Goal: Information Seeking & Learning: Learn about a topic

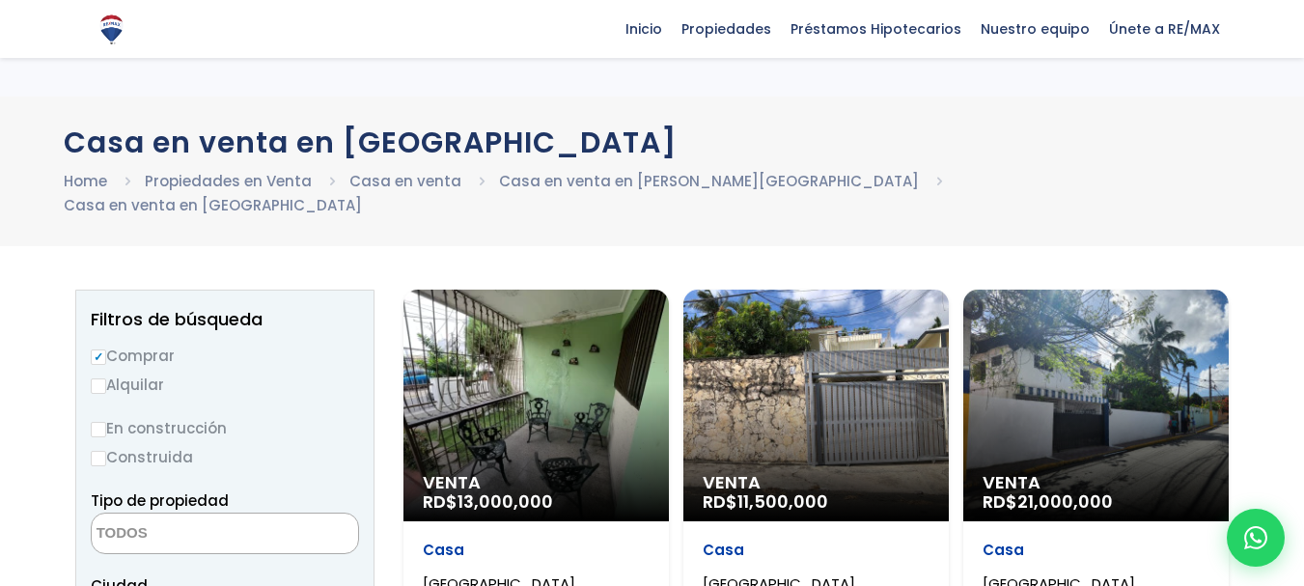
select select
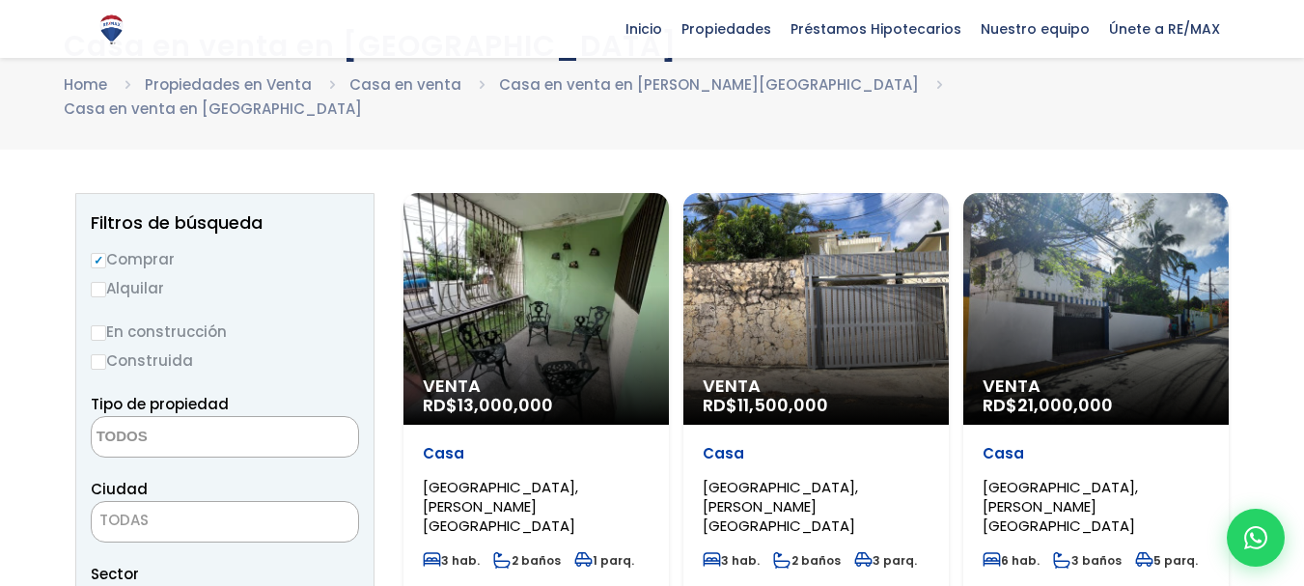
scroll to position [103, 0]
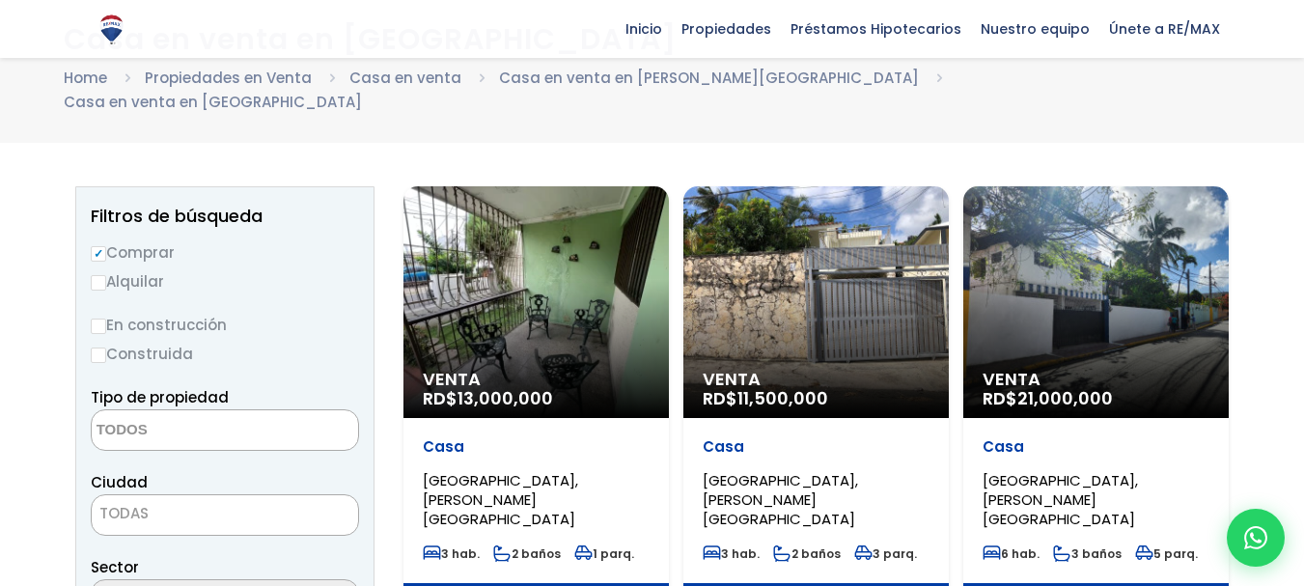
drag, startPoint x: 1311, startPoint y: 81, endPoint x: 1318, endPoint y: 67, distance: 16.0
click at [1303, 67] on html "X Inicio Propiedades Préstamos Hipotecarios Calculadora de préstamos Nuestro eq…" at bounding box center [652, 190] width 1304 height 586
click at [98, 275] on input "Alquilar" at bounding box center [98, 282] width 15 height 15
radio input "true"
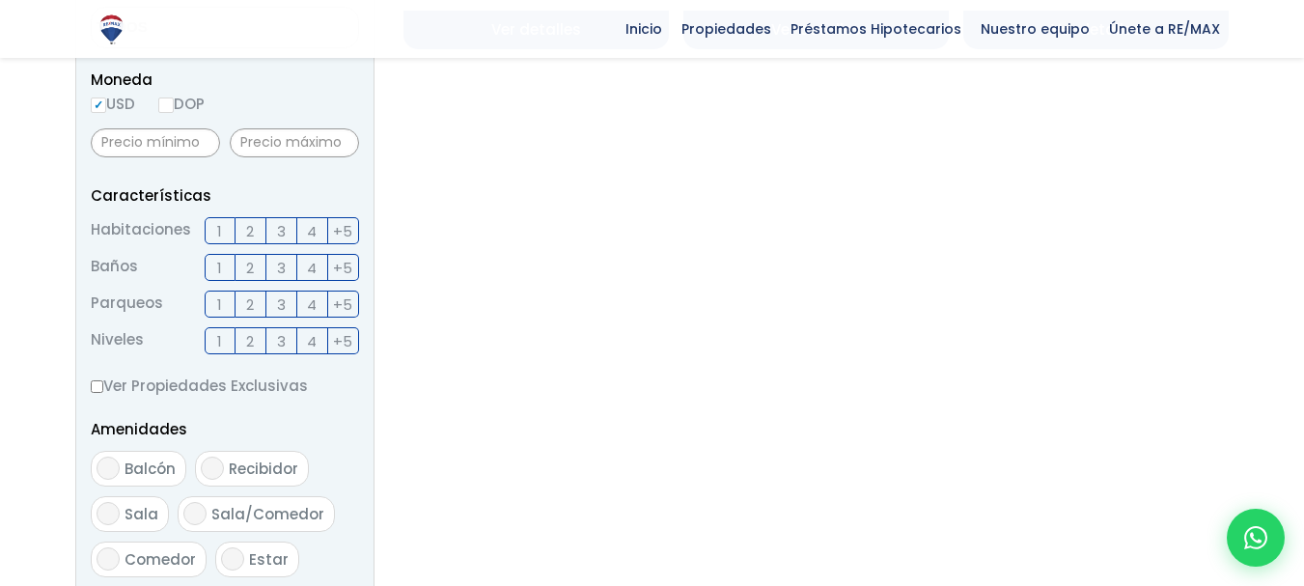
scroll to position [1062, 0]
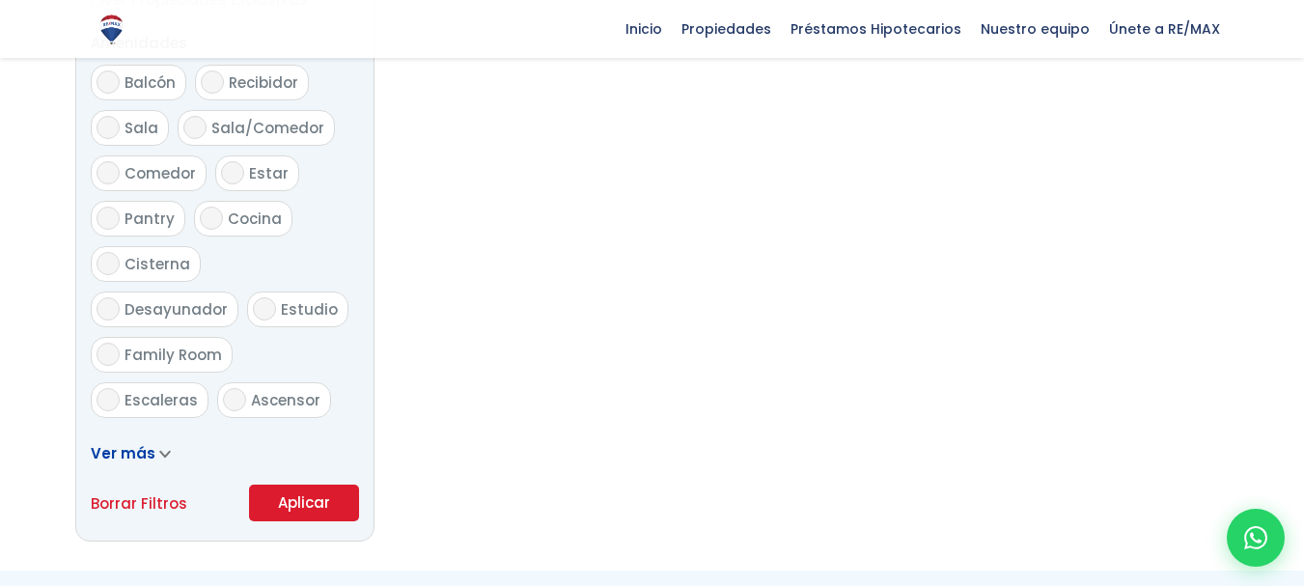
drag, startPoint x: 300, startPoint y: 486, endPoint x: 574, endPoint y: 391, distance: 289.2
click at [304, 486] on button "Aplicar" at bounding box center [304, 503] width 110 height 37
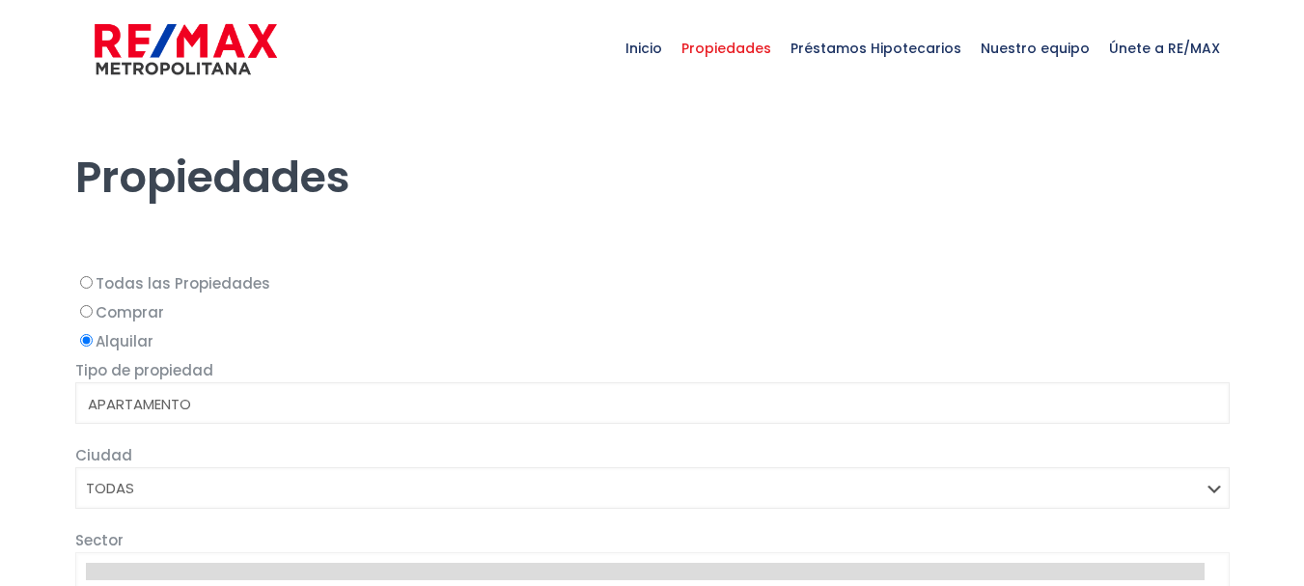
select select
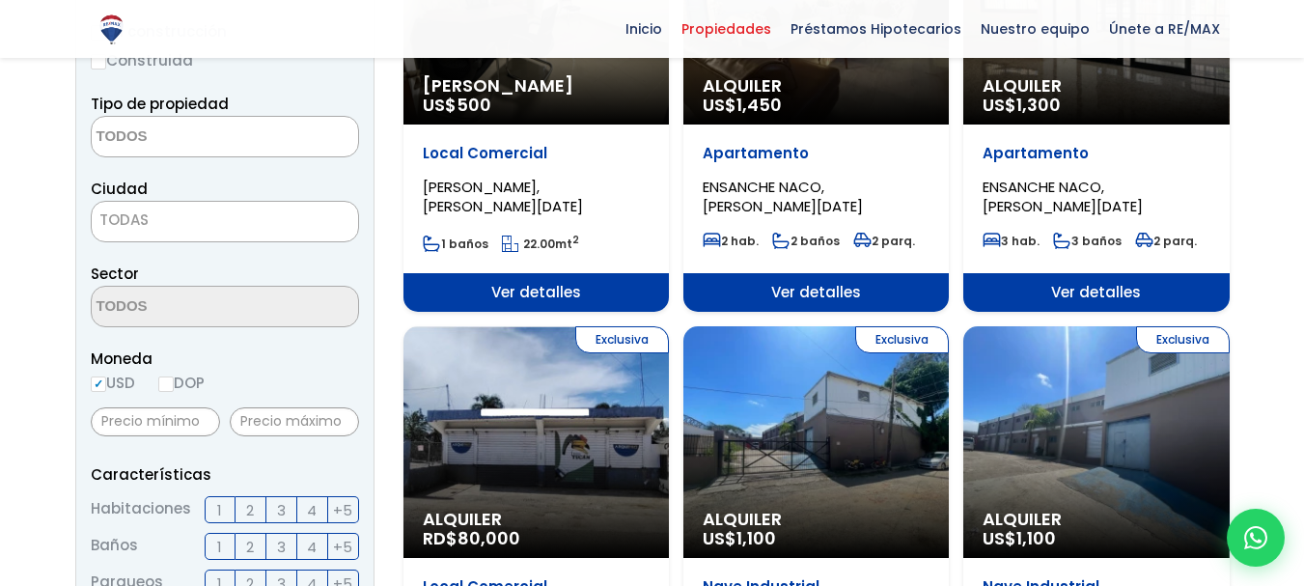
scroll to position [390, 0]
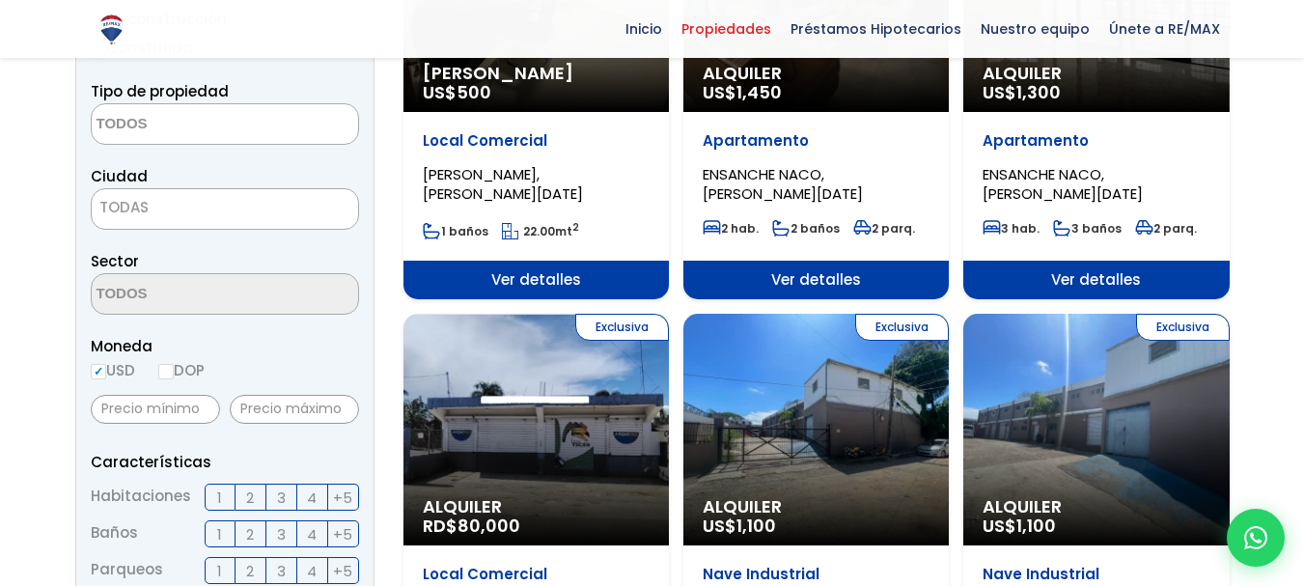
drag, startPoint x: 1308, startPoint y: 30, endPoint x: 1318, endPoint y: 92, distance: 62.5
click at [316, 216] on span "TODAS" at bounding box center [225, 207] width 266 height 27
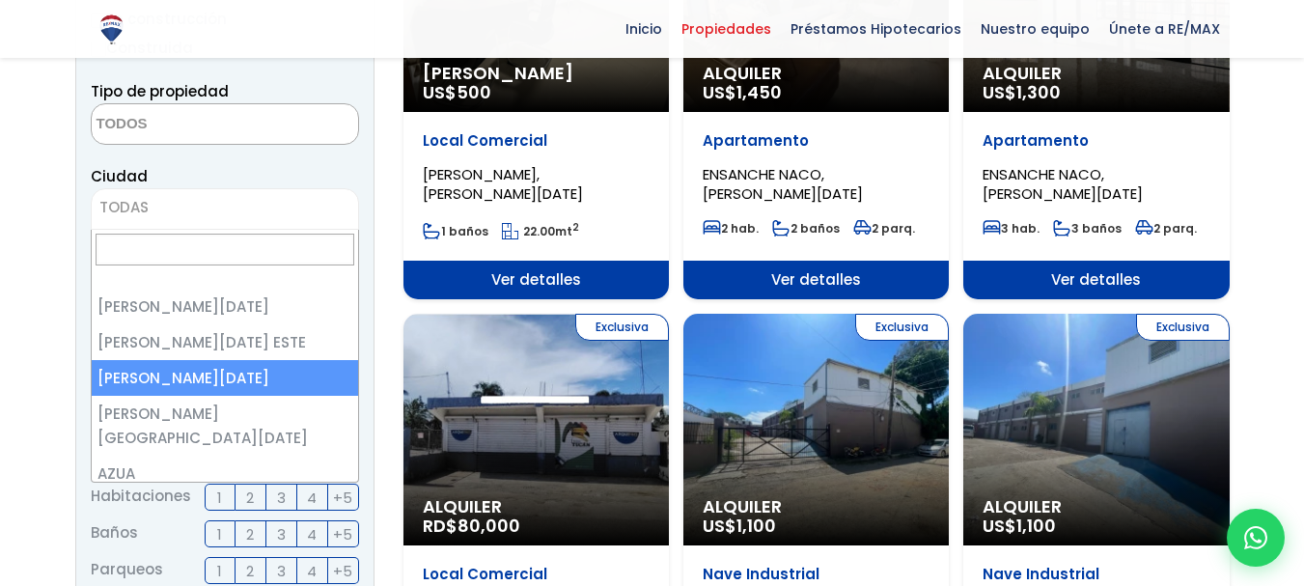
select select "149"
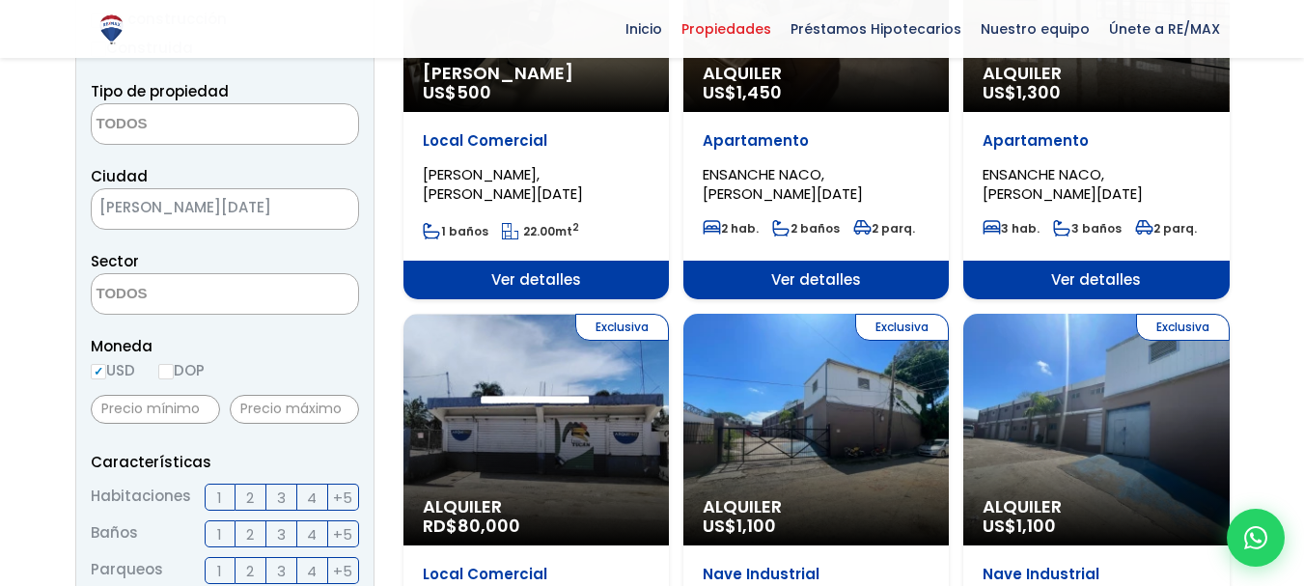
click at [232, 288] on textarea "Search" at bounding box center [185, 295] width 187 height 42
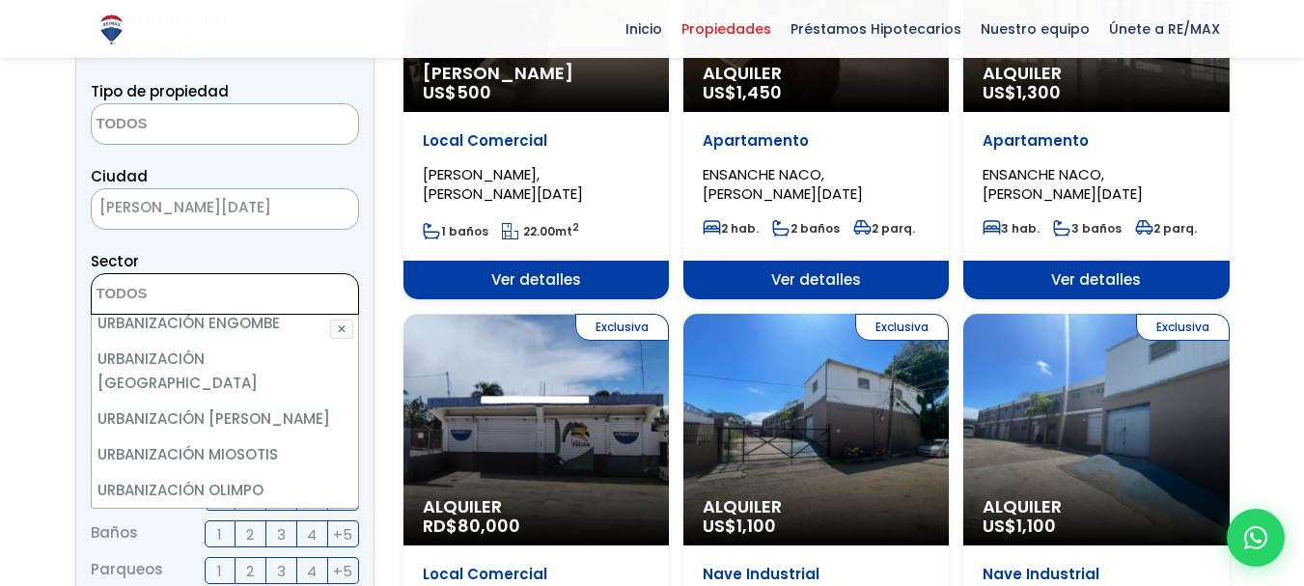
scroll to position [3345, 0]
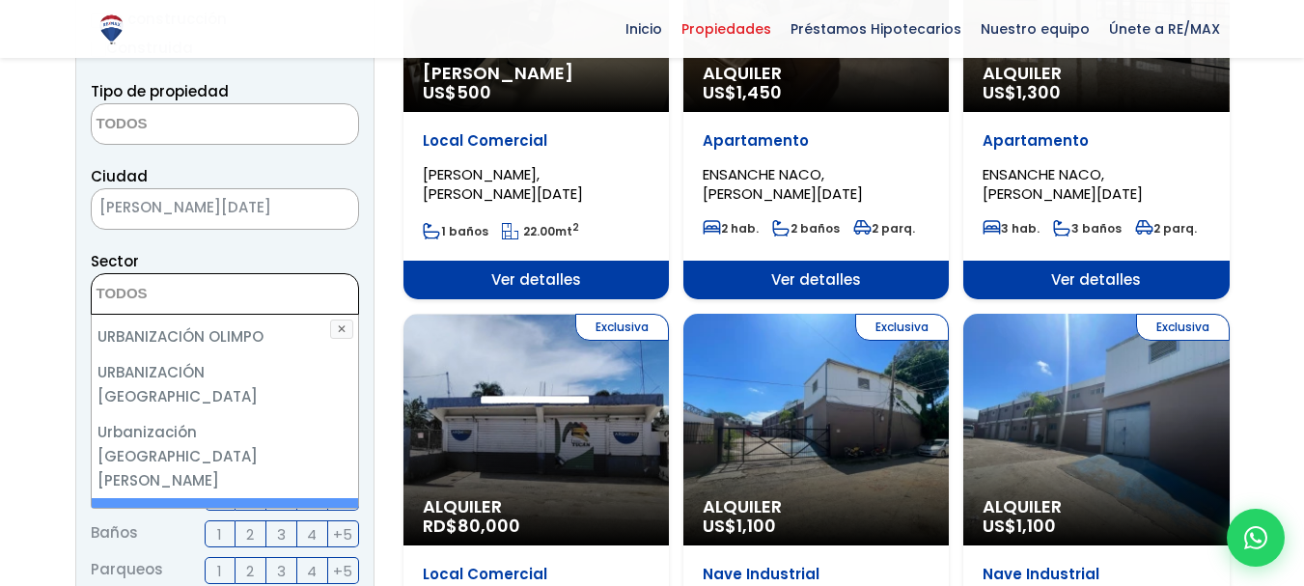
click at [161, 498] on li "VILLA AURA" at bounding box center [225, 516] width 266 height 36
select select "13407"
click at [374, 310] on aside "Filtros de búsqueda Comprar Alquilar En construcción Construida Tipo de propied…" at bounding box center [224, 537] width 299 height 1314
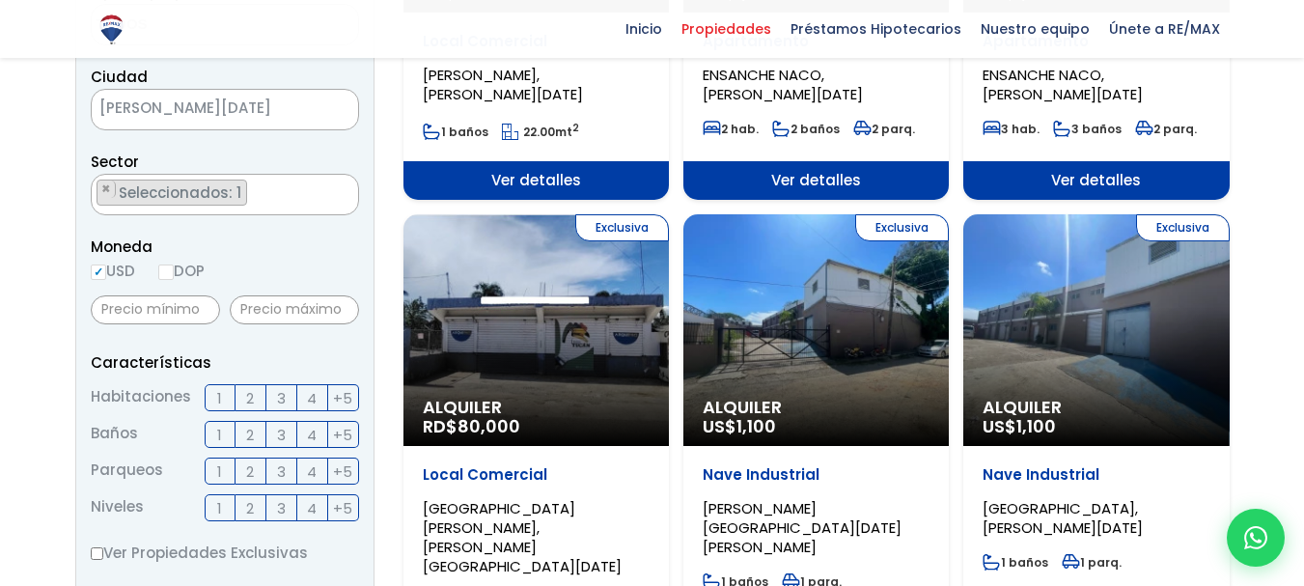
scroll to position [583, 0]
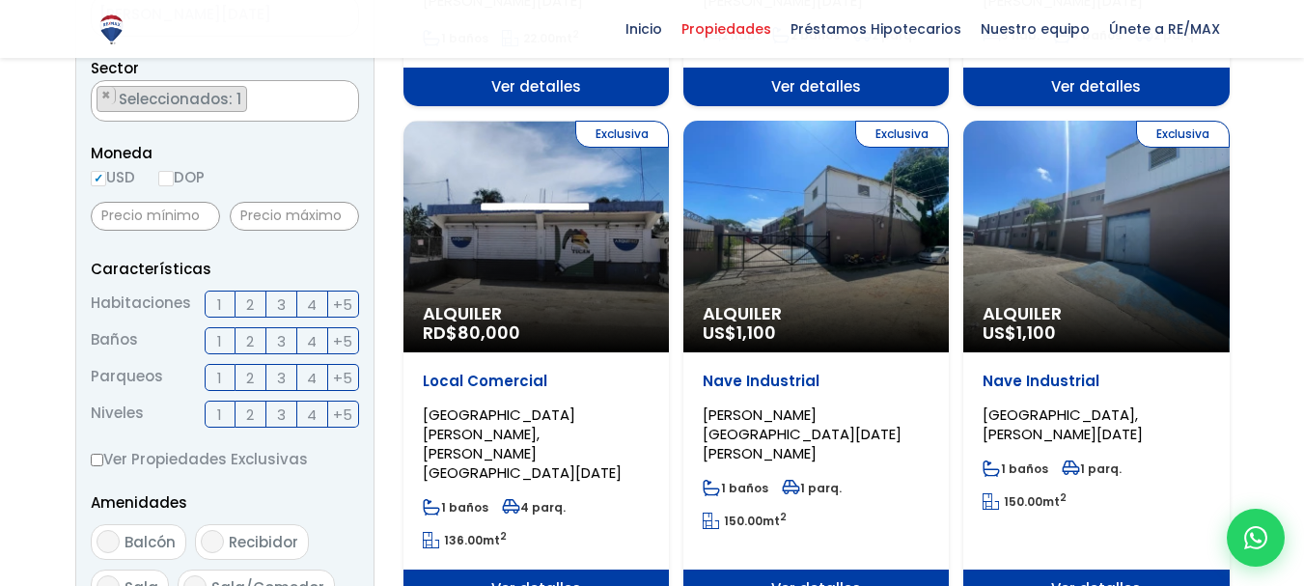
click at [272, 302] on label "3" at bounding box center [281, 304] width 31 height 27
click at [0, 0] on input "3" at bounding box center [0, 0] width 0 height 0
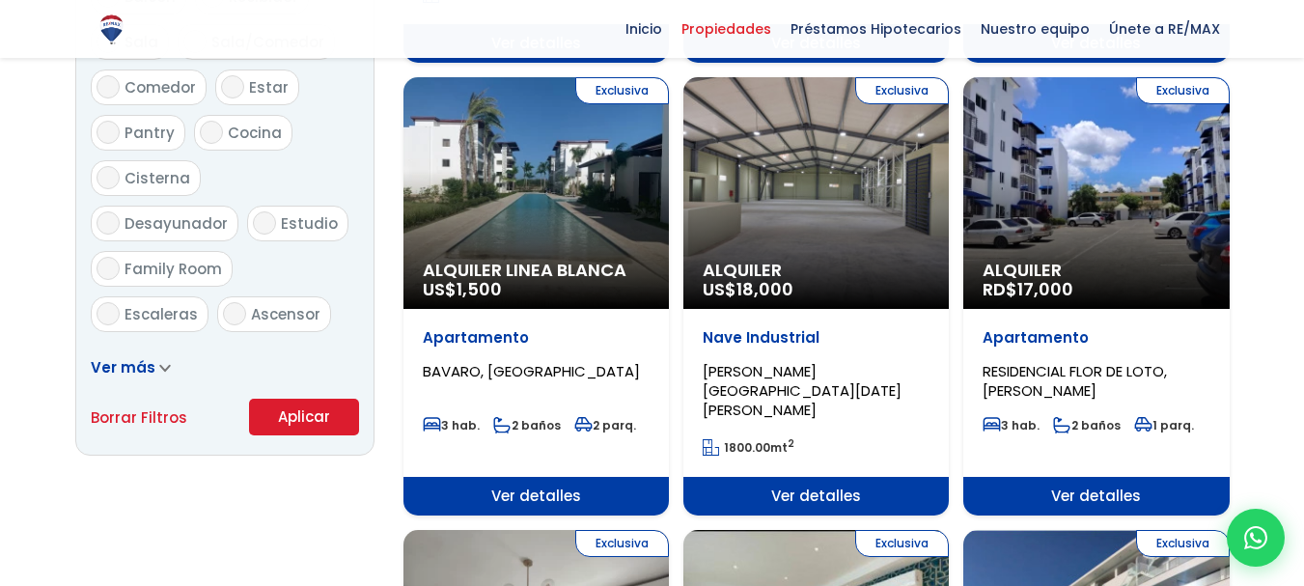
scroll to position [1162, 0]
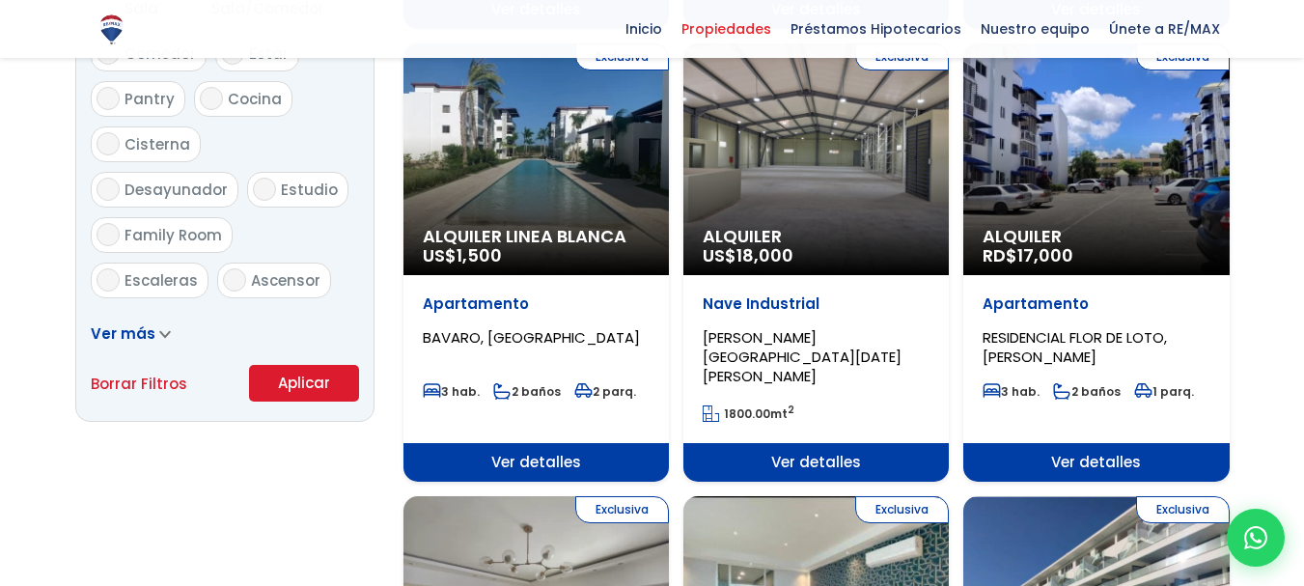
click at [301, 385] on button "Aplicar" at bounding box center [304, 383] width 110 height 37
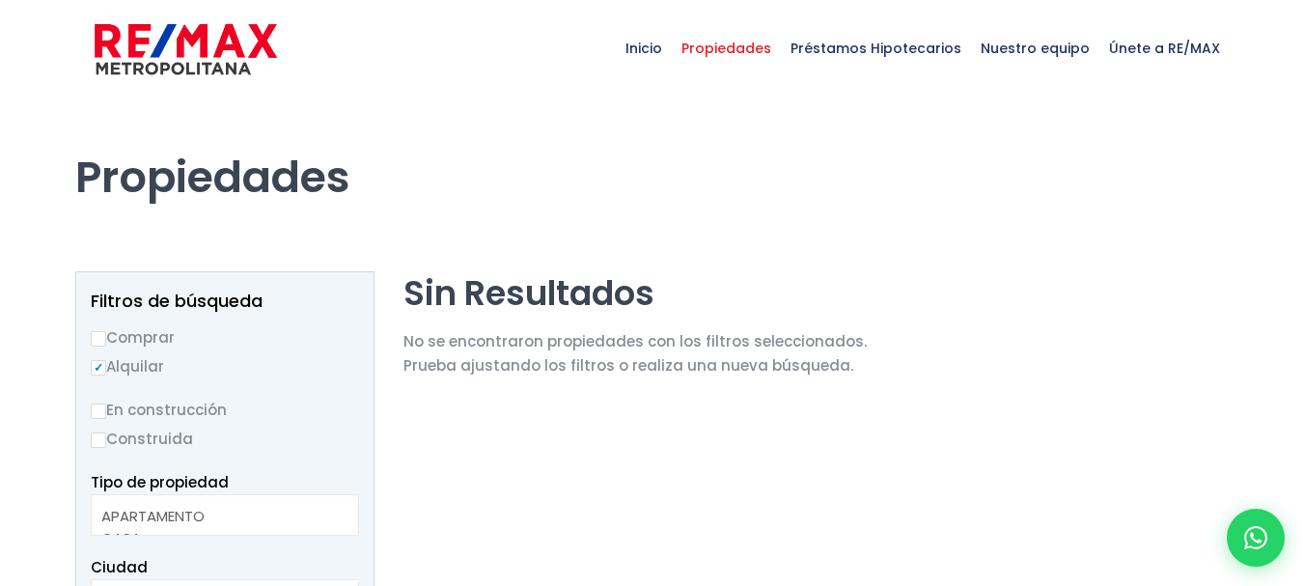
select select
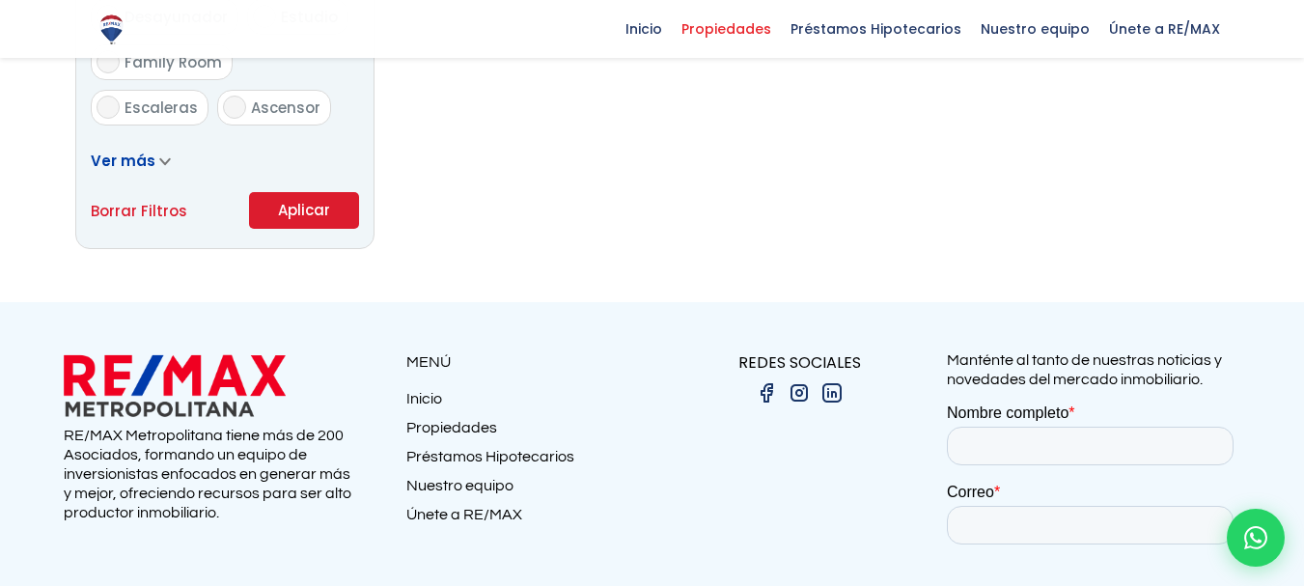
scroll to position [823, 0]
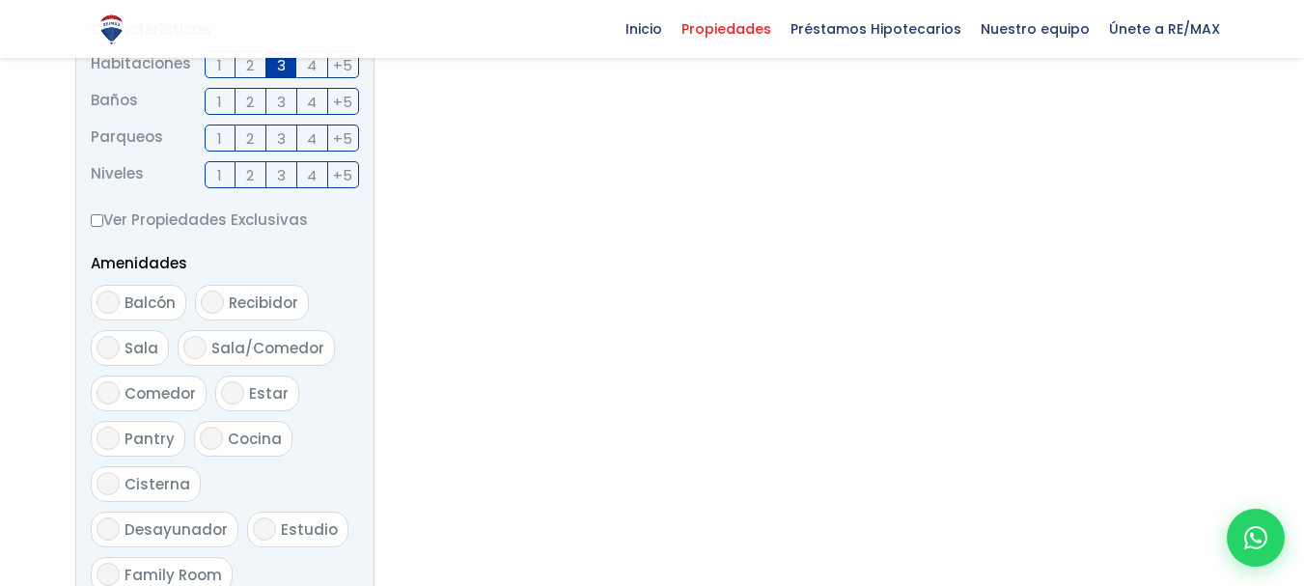
select select "13407"
drag, startPoint x: 1311, startPoint y: 286, endPoint x: 1303, endPoint y: 150, distance: 136.4
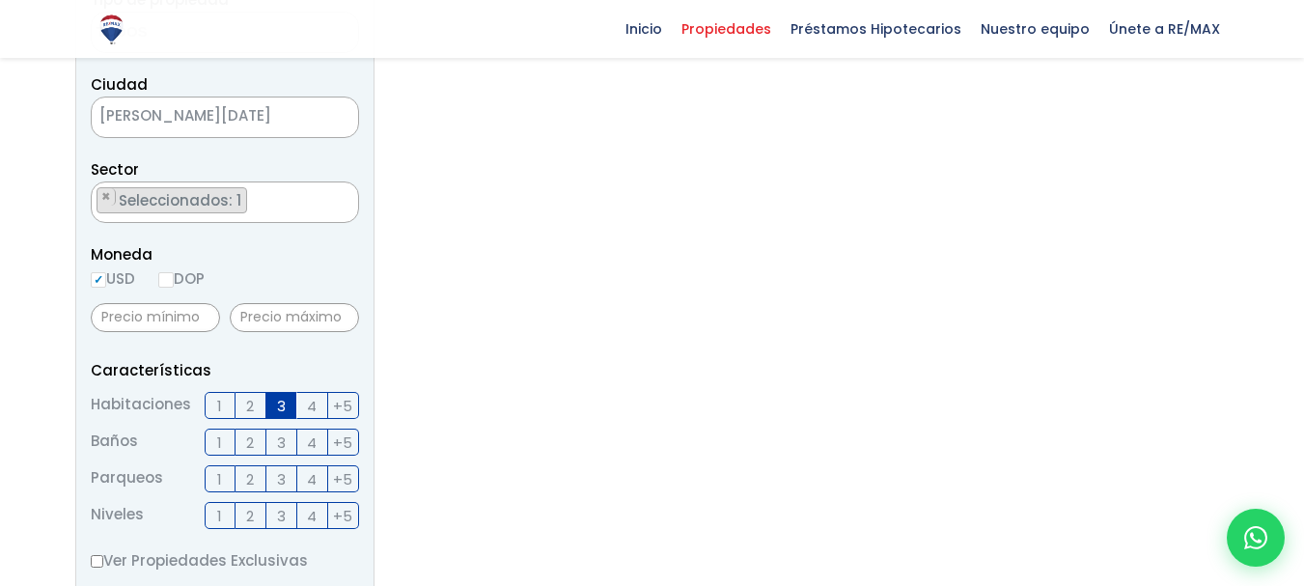
scroll to position [83, 0]
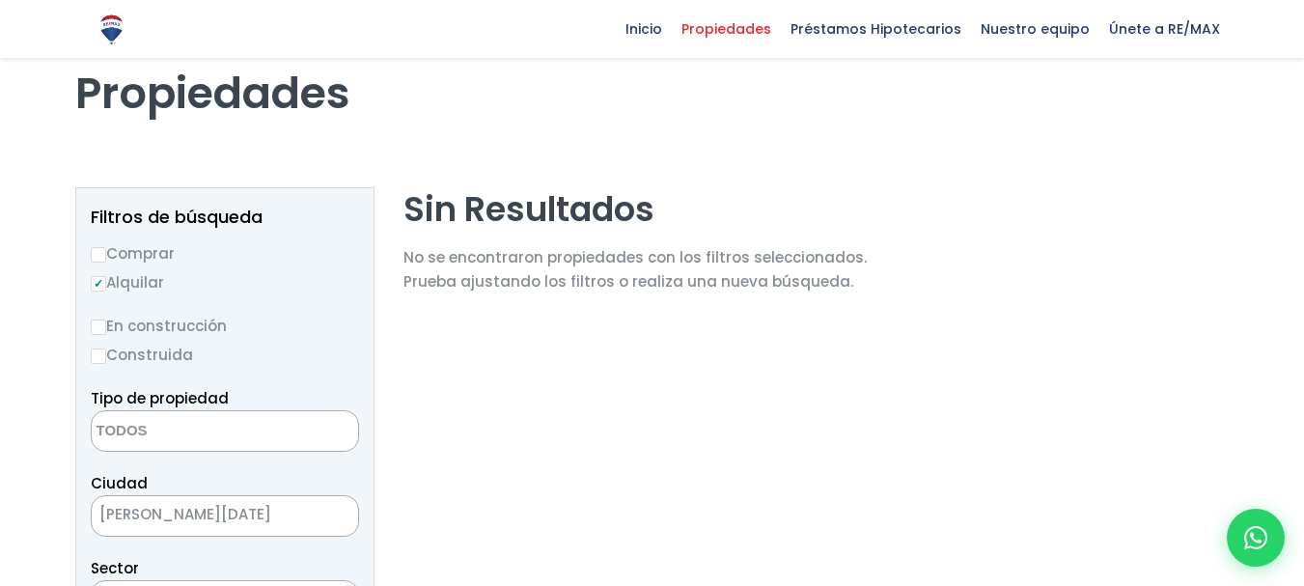
click at [100, 252] on input "Comprar" at bounding box center [98, 254] width 15 height 15
radio input "true"
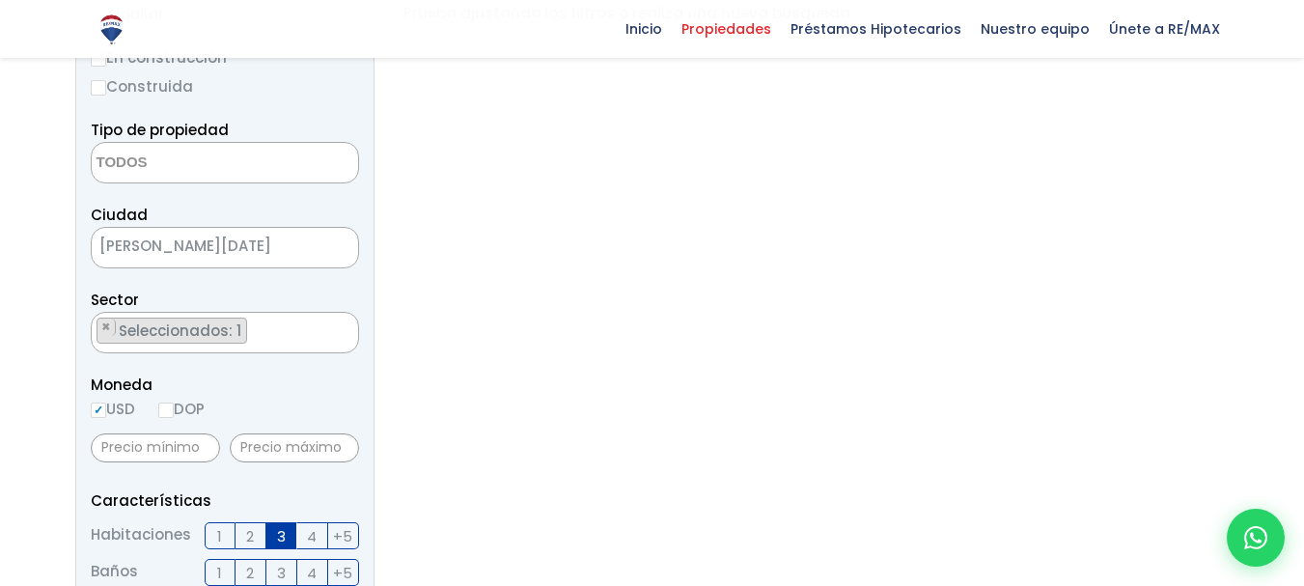
scroll to position [373, 0]
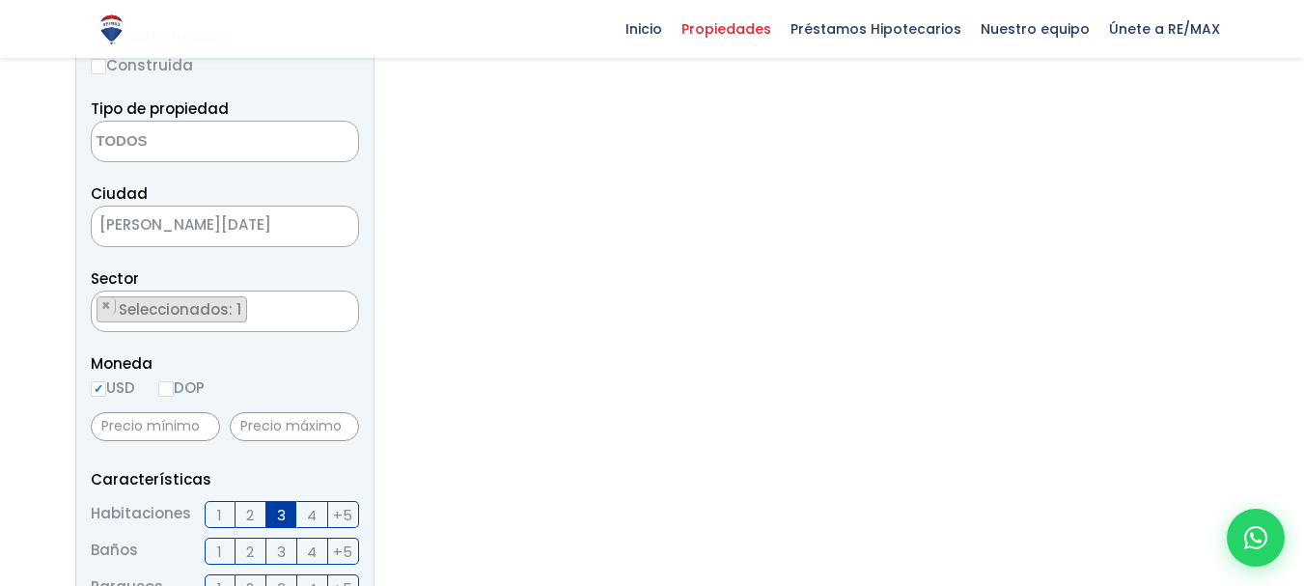
click at [324, 315] on ul "× Seleccionados: 1" at bounding box center [213, 313] width 242 height 42
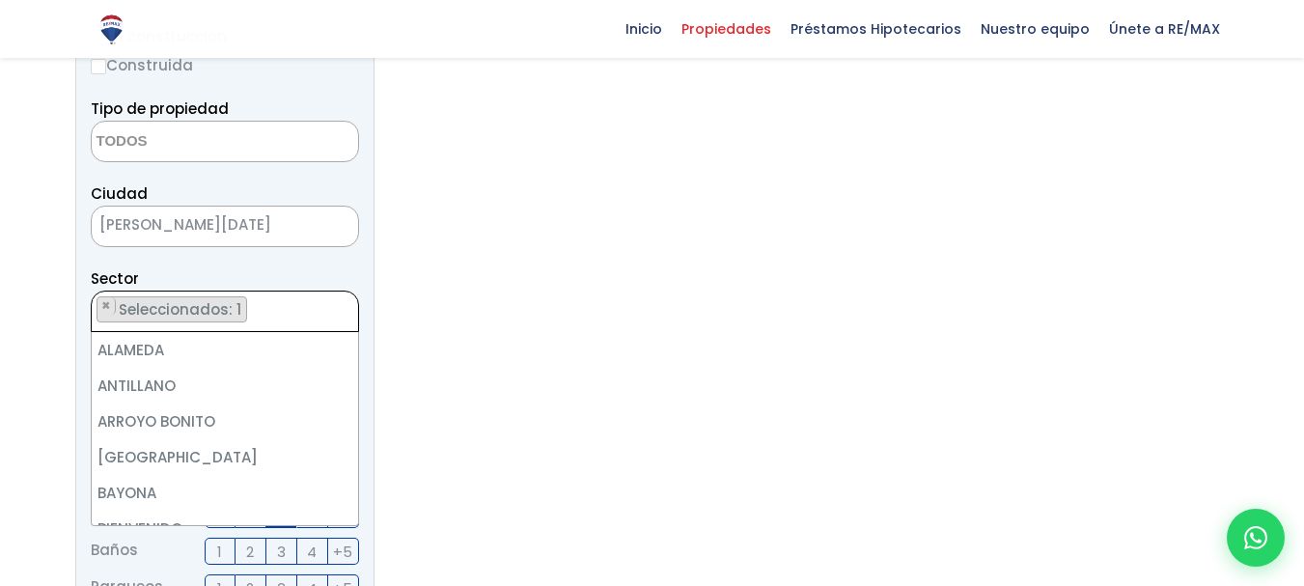
scroll to position [3288, 0]
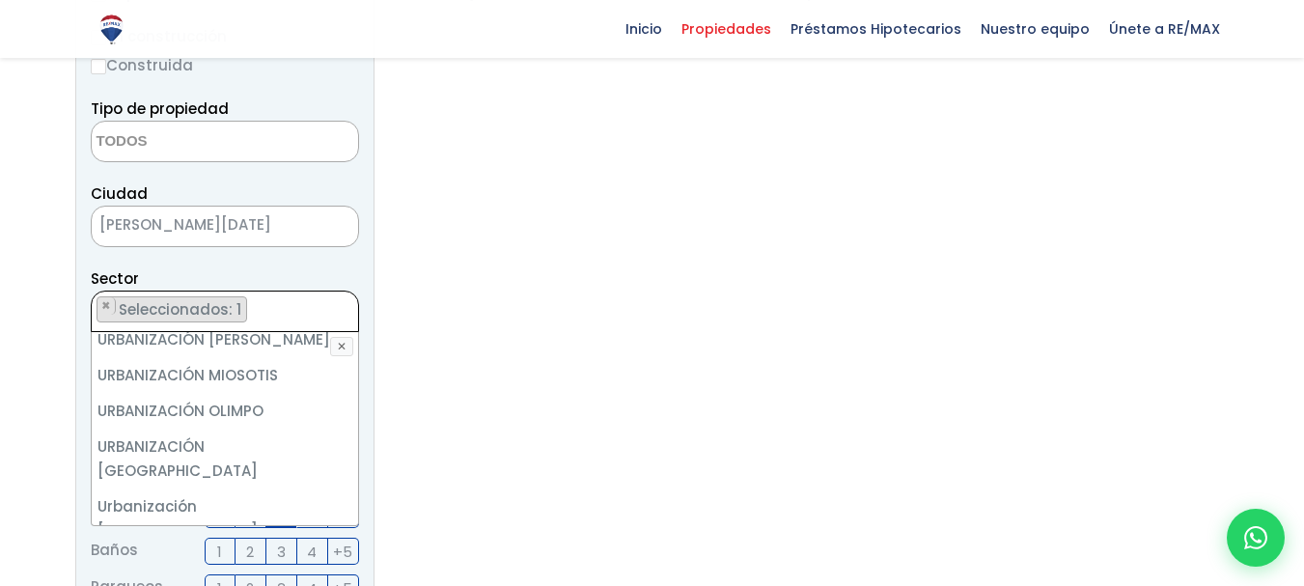
click at [378, 316] on div "Filtros de búsqueda Comprar Alquilar En construcción Construida Tipo de propied…" at bounding box center [652, 555] width 1155 height 1314
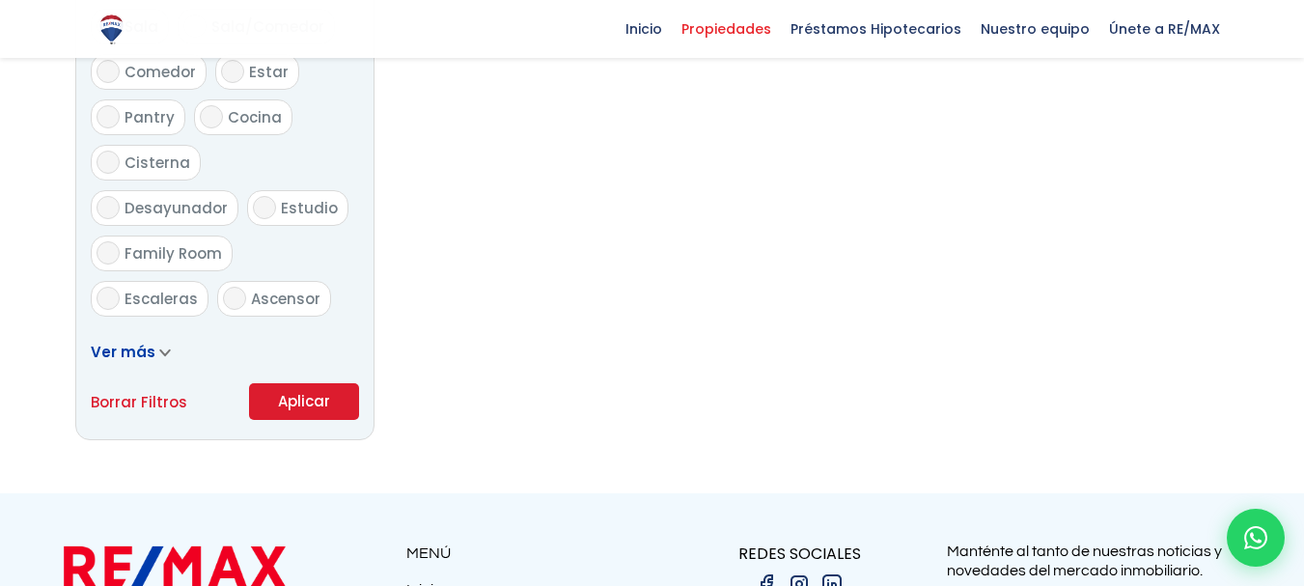
scroll to position [1145, 0]
click at [299, 399] on button "Aplicar" at bounding box center [304, 400] width 110 height 37
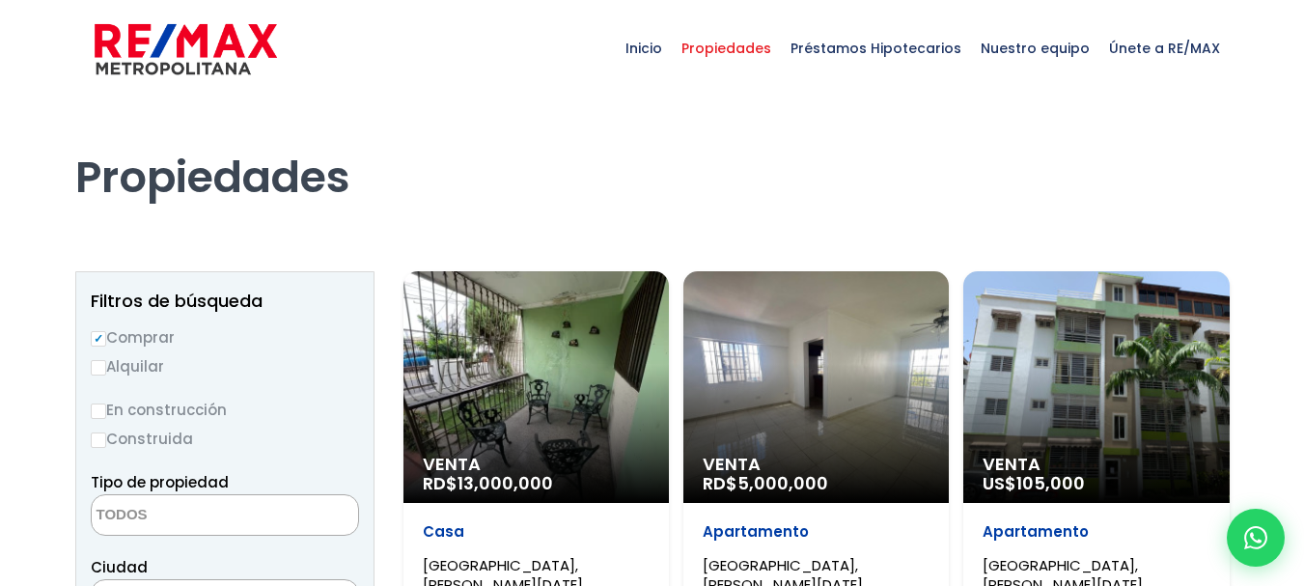
select select
select select "13407"
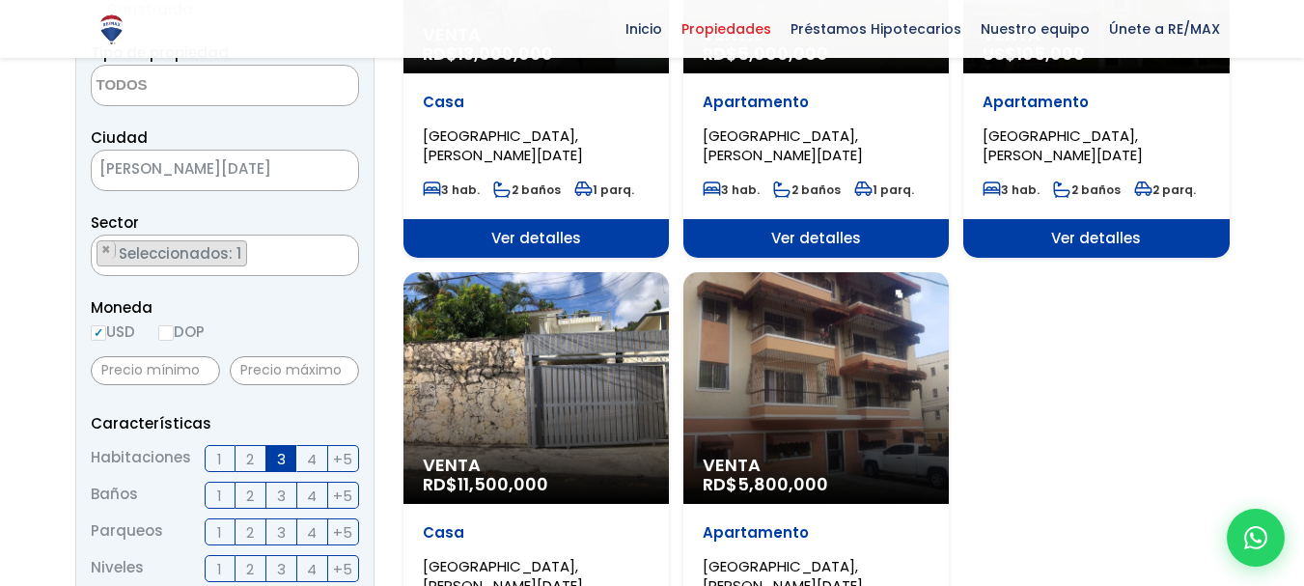
scroll to position [454, 0]
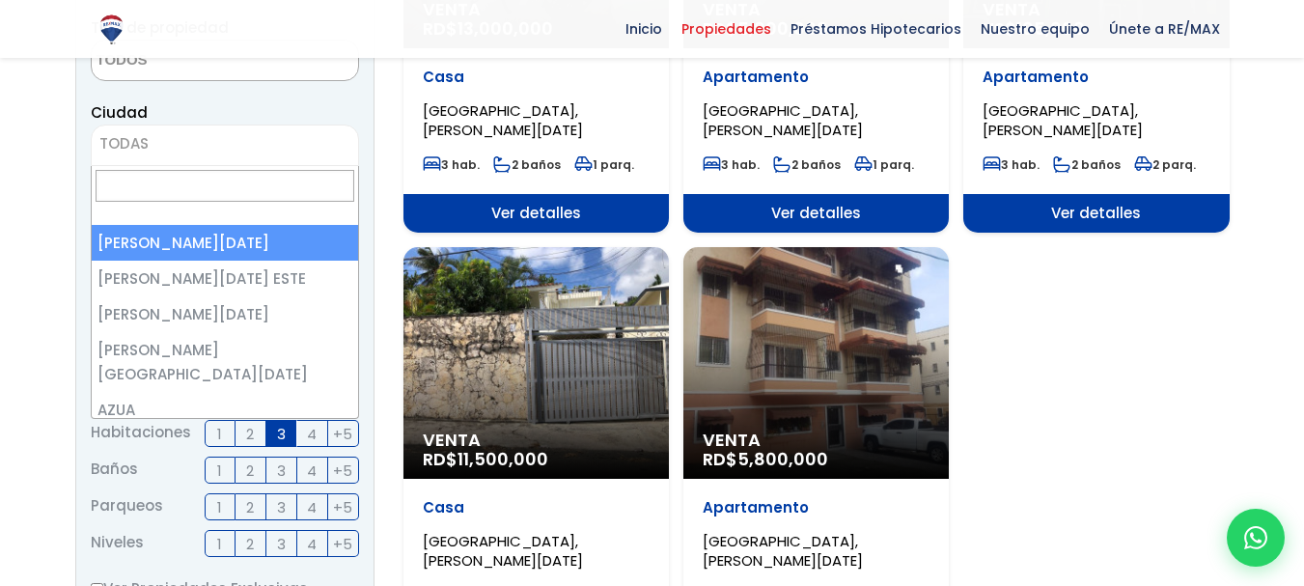
select select "1"
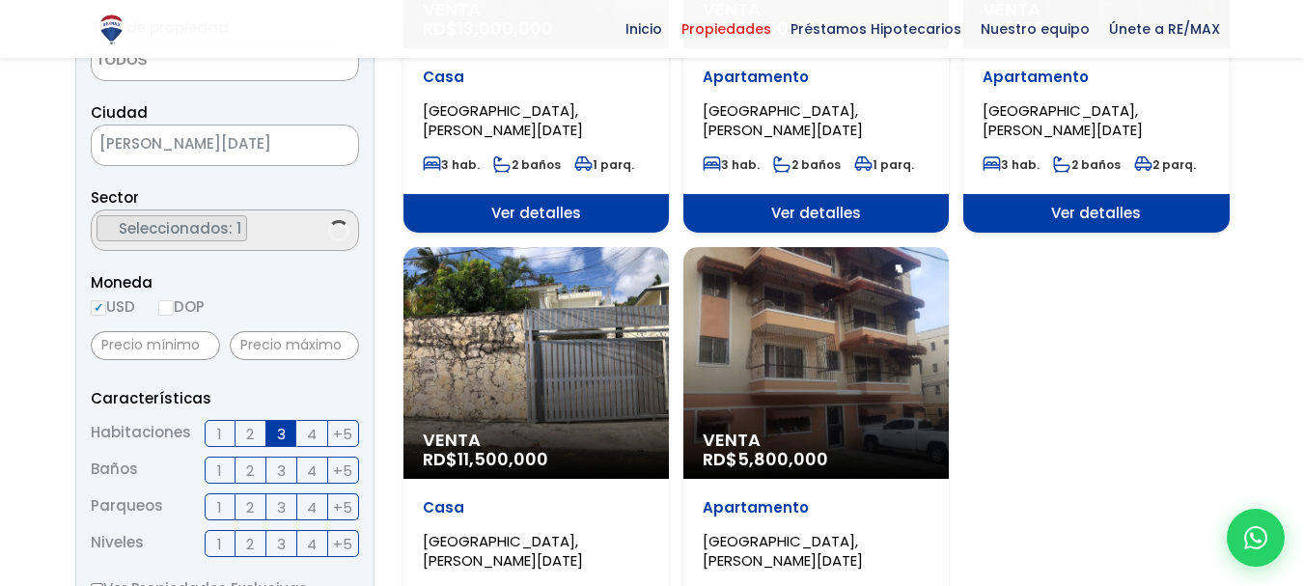
click at [330, 229] on span at bounding box center [338, 230] width 21 height 21
click at [309, 227] on span at bounding box center [225, 231] width 268 height 42
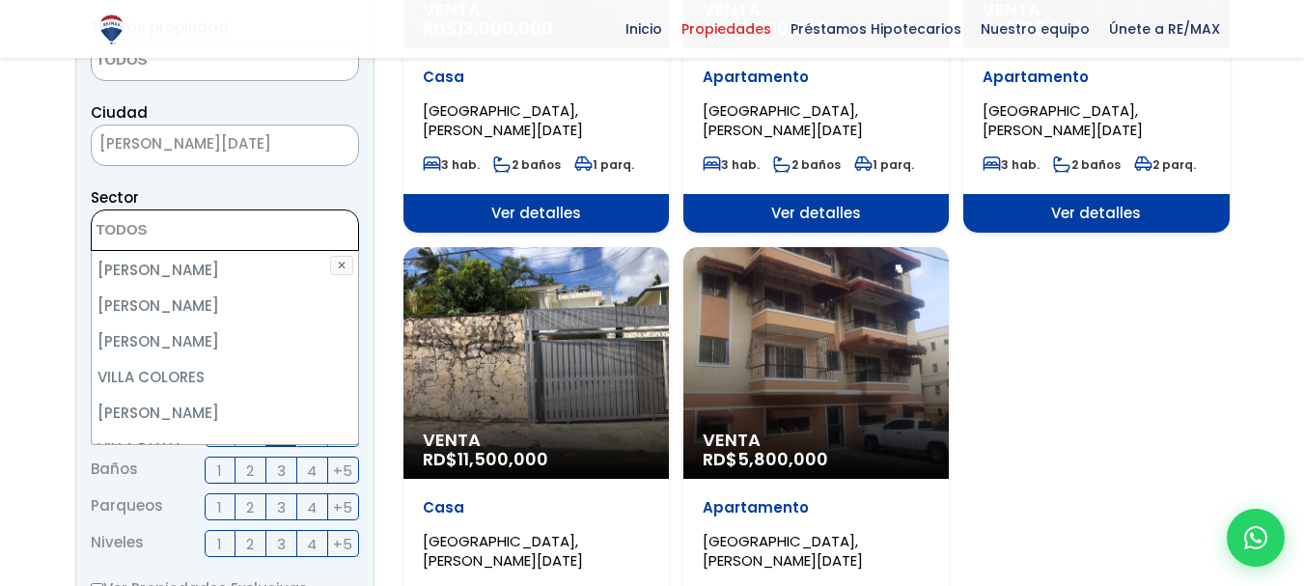
scroll to position [8945, 0]
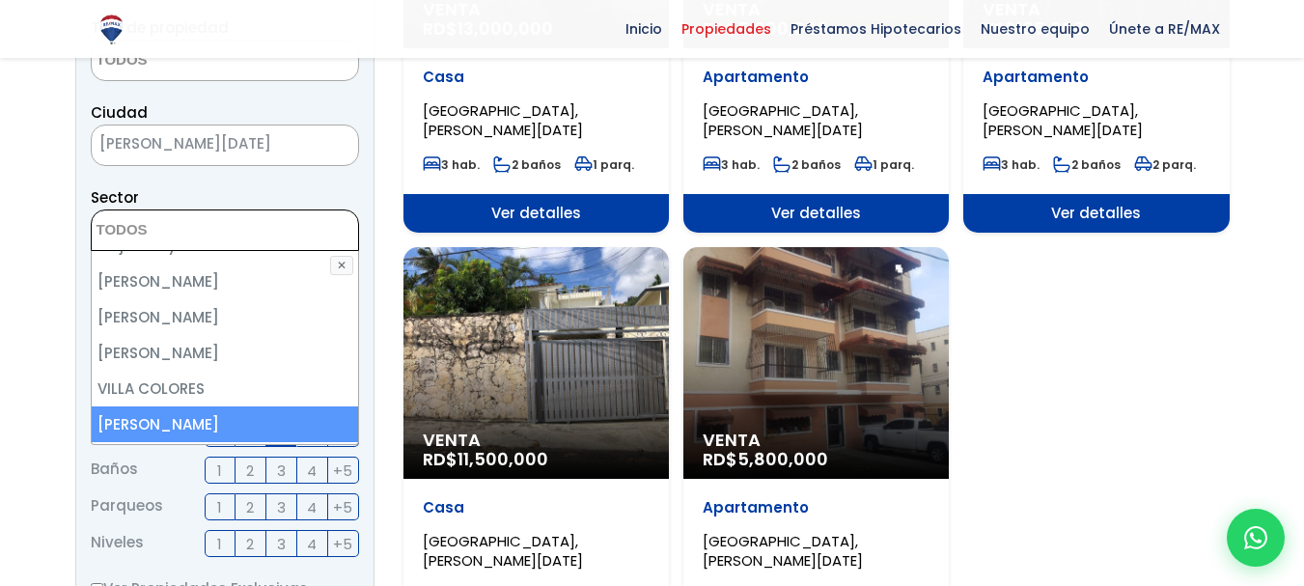
click at [244, 406] on li "[PERSON_NAME]" at bounding box center [225, 424] width 266 height 36
select select "213"
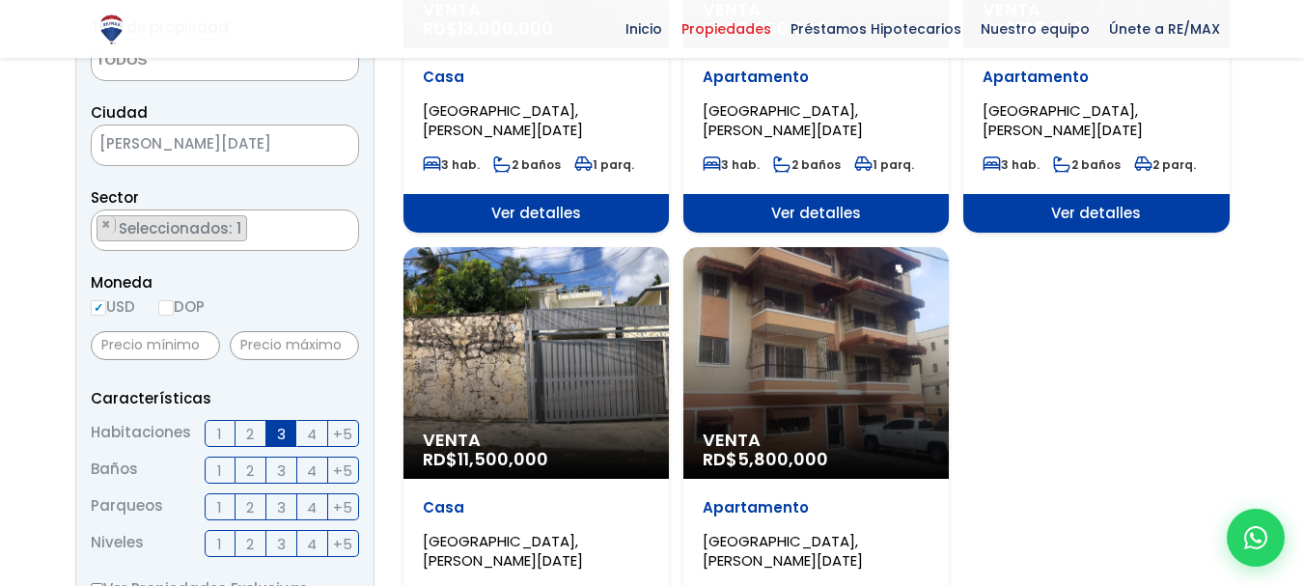
click at [378, 304] on div "Filtros de búsqueda Comprar Alquilar En construcción Construida Tipo de propied…" at bounding box center [652, 474] width 1155 height 1314
click at [219, 434] on span "1" at bounding box center [219, 434] width 5 height 24
click at [0, 0] on input "1" at bounding box center [0, 0] width 0 height 0
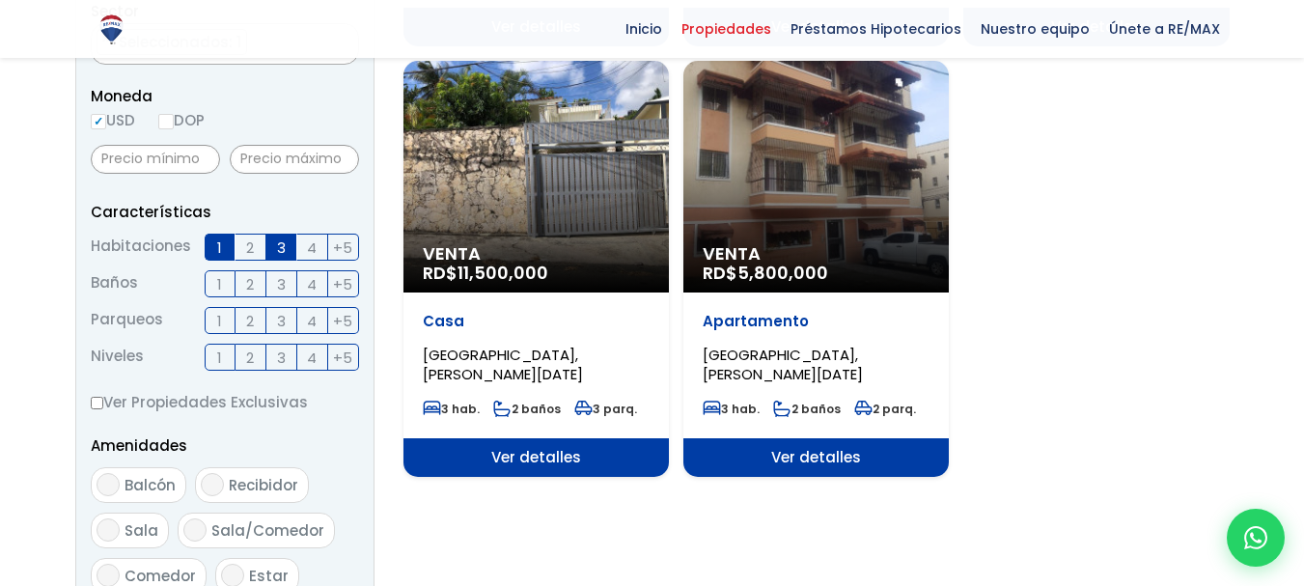
scroll to position [743, 0]
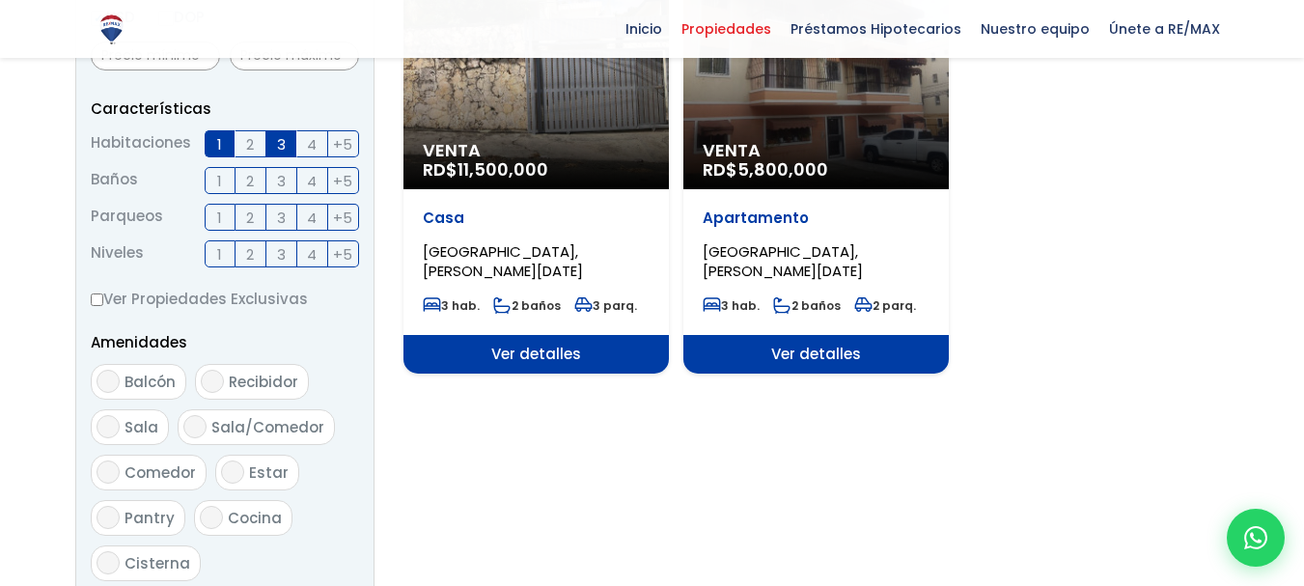
click at [274, 134] on label "3" at bounding box center [281, 143] width 31 height 27
click at [0, 0] on input "3" at bounding box center [0, 0] width 0 height 0
click at [211, 139] on label "1" at bounding box center [220, 143] width 31 height 27
click at [0, 0] on input "1" at bounding box center [0, 0] width 0 height 0
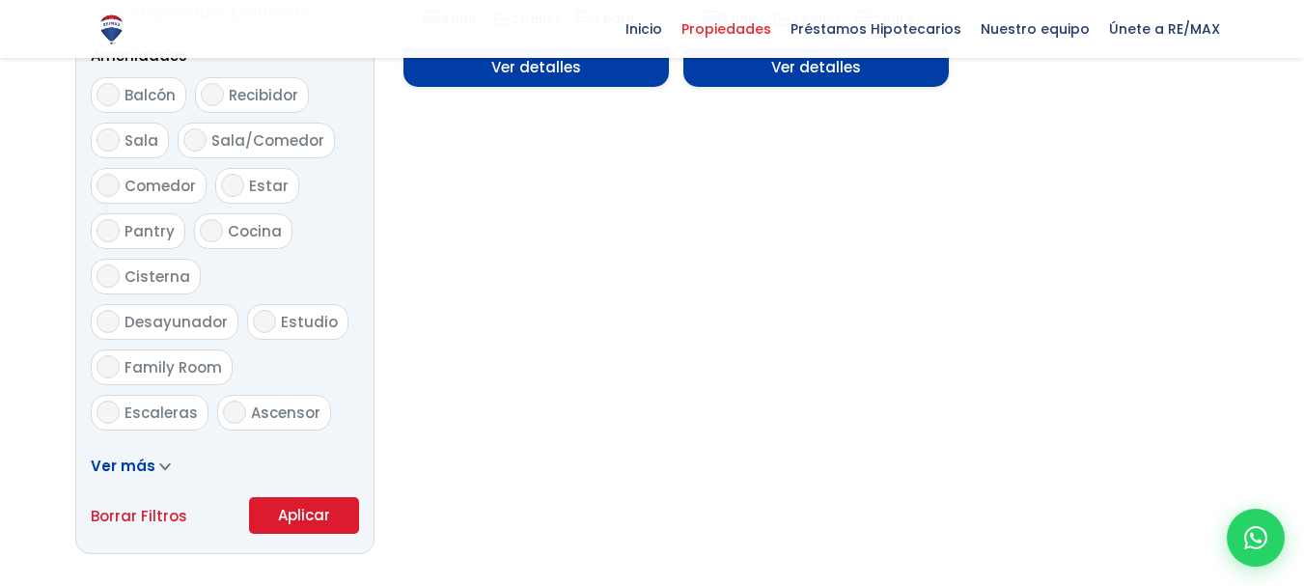
scroll to position [1033, 0]
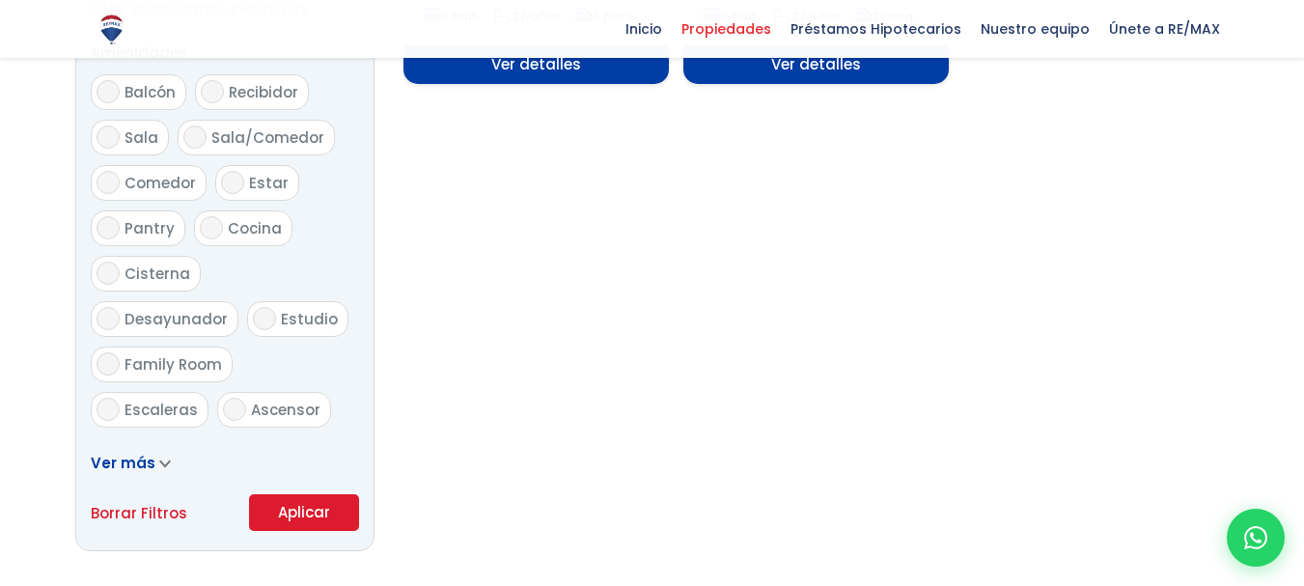
click at [328, 497] on button "Aplicar" at bounding box center [304, 512] width 110 height 37
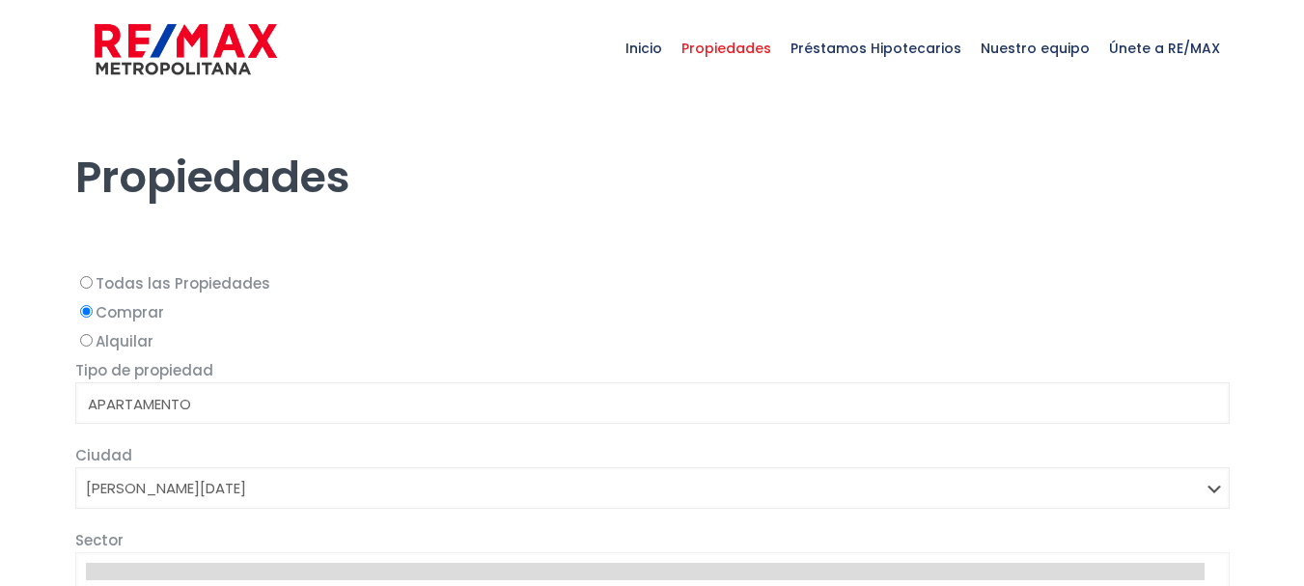
select select
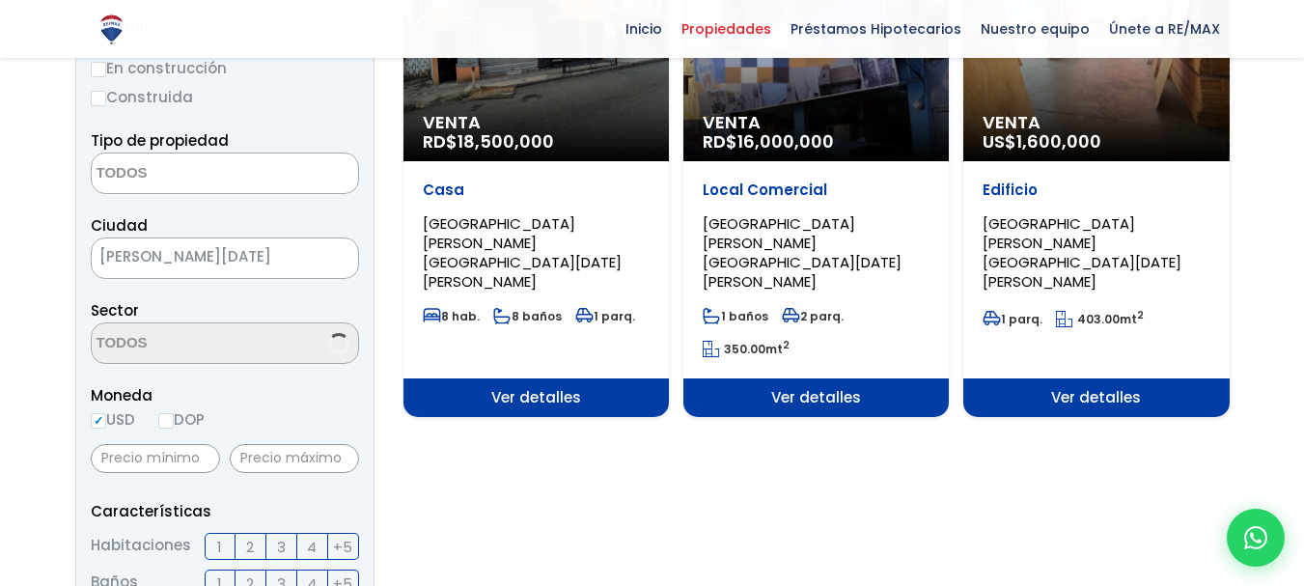
select select "213"
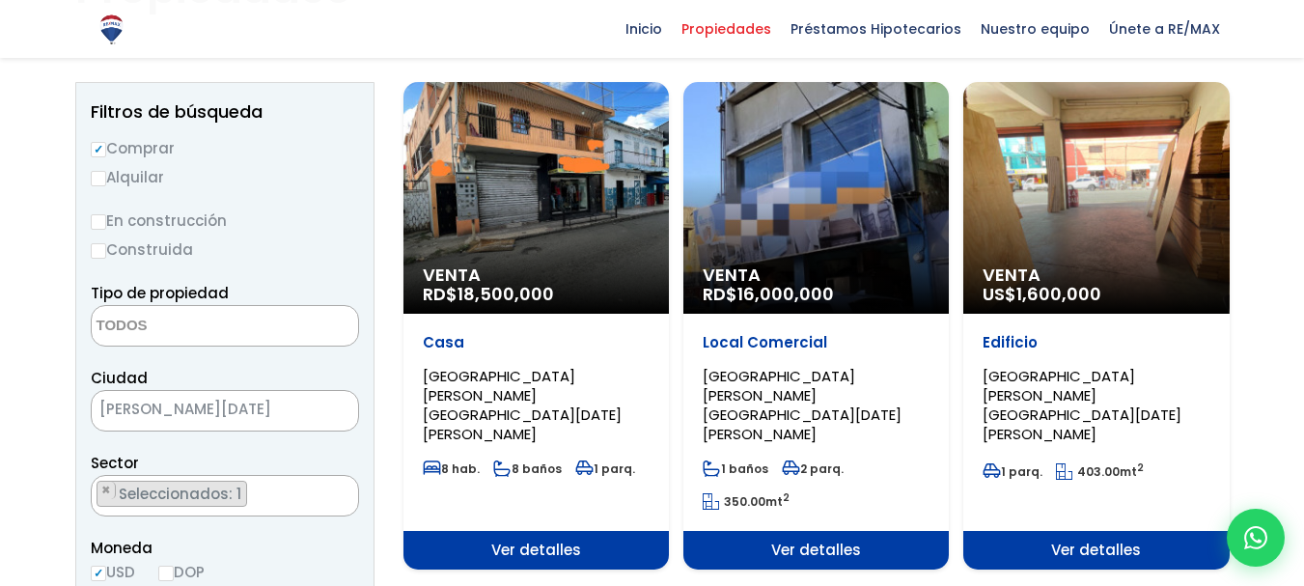
scroll to position [182, 0]
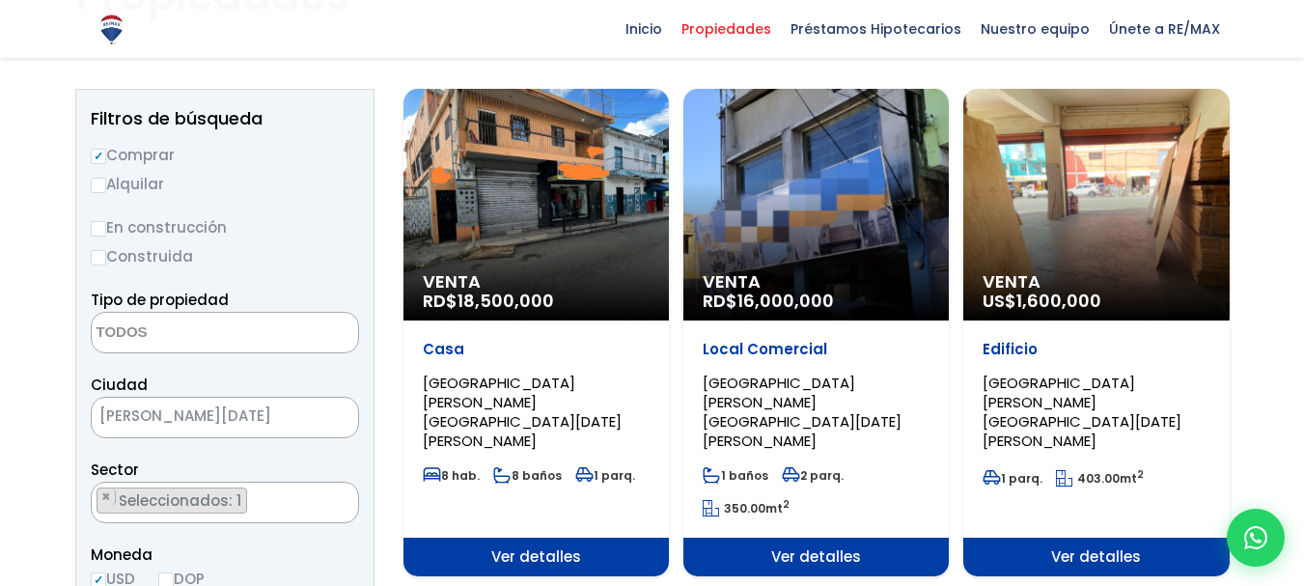
click at [523, 188] on div "Venta RD$ 18,500,000" at bounding box center [537, 205] width 266 height 232
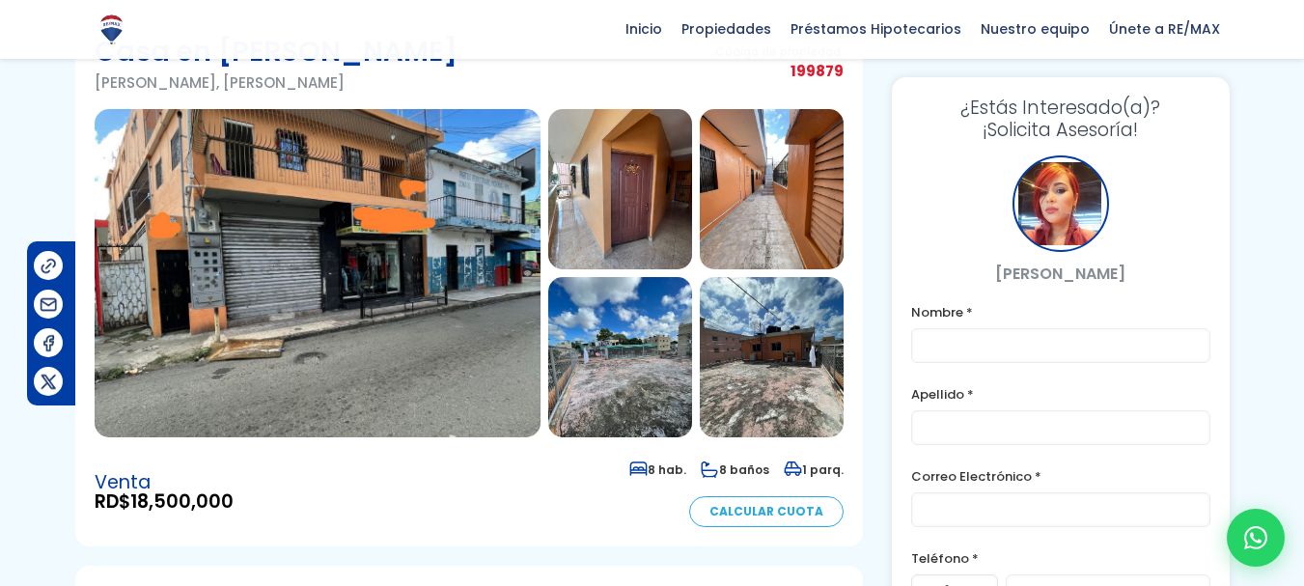
scroll to position [118, 0]
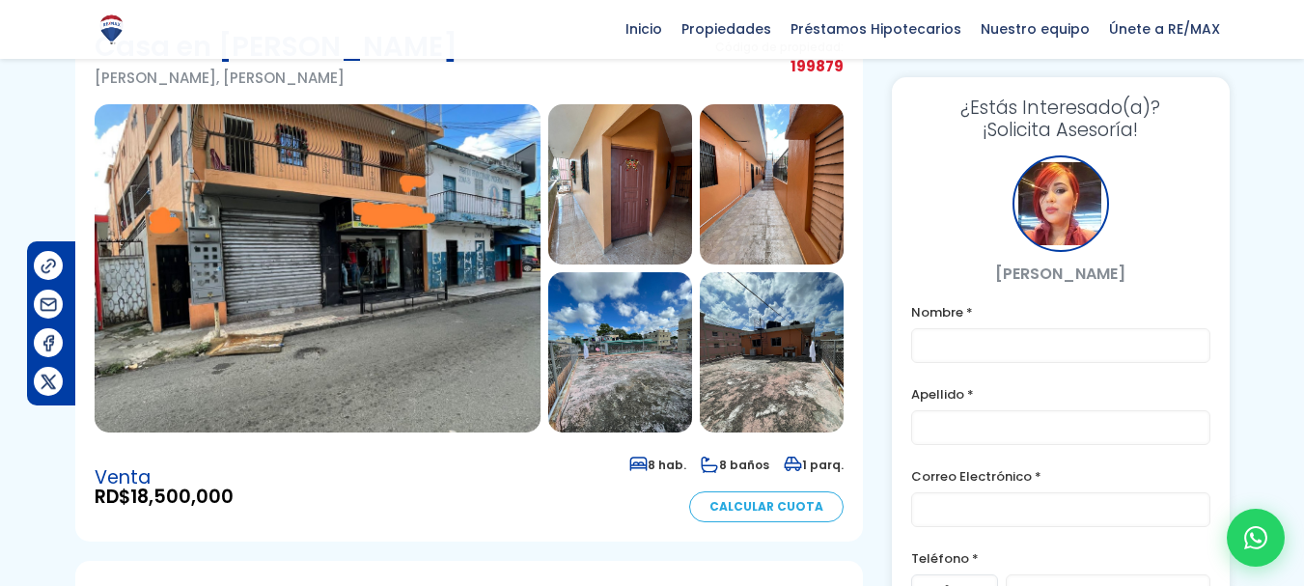
drag, startPoint x: 1310, startPoint y: 53, endPoint x: 1318, endPoint y: 81, distance: 29.0
click at [1303, 81] on html "X Inicio Propiedades Préstamos Hipotecarios Calculadora de préstamos Nuestro eq…" at bounding box center [652, 175] width 1304 height 586
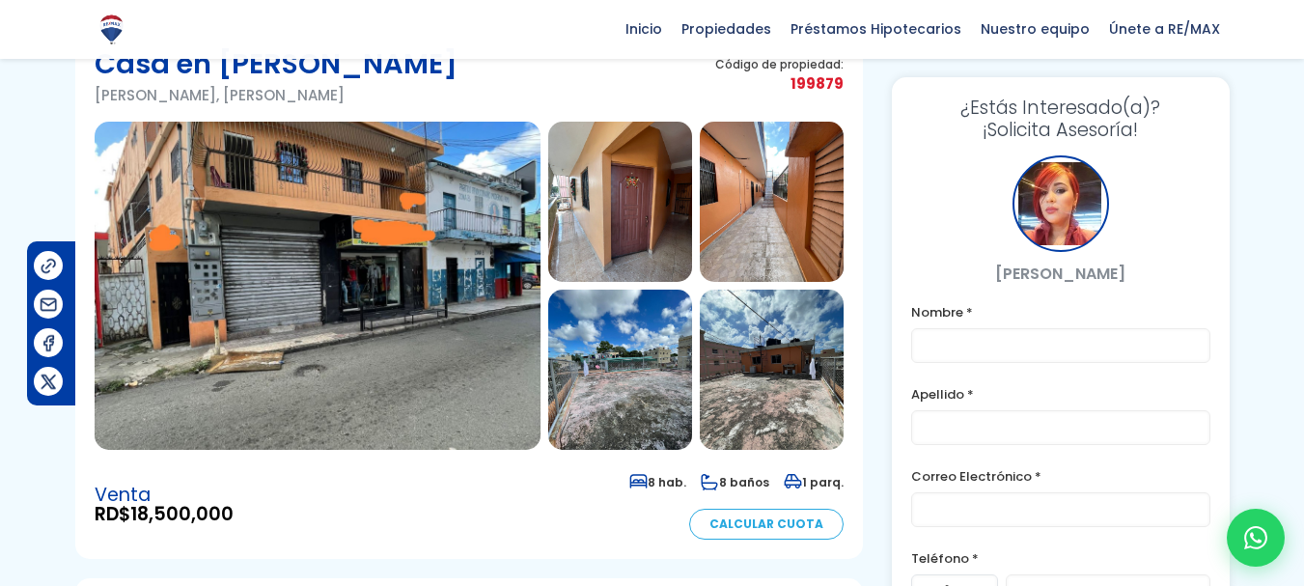
scroll to position [97, 0]
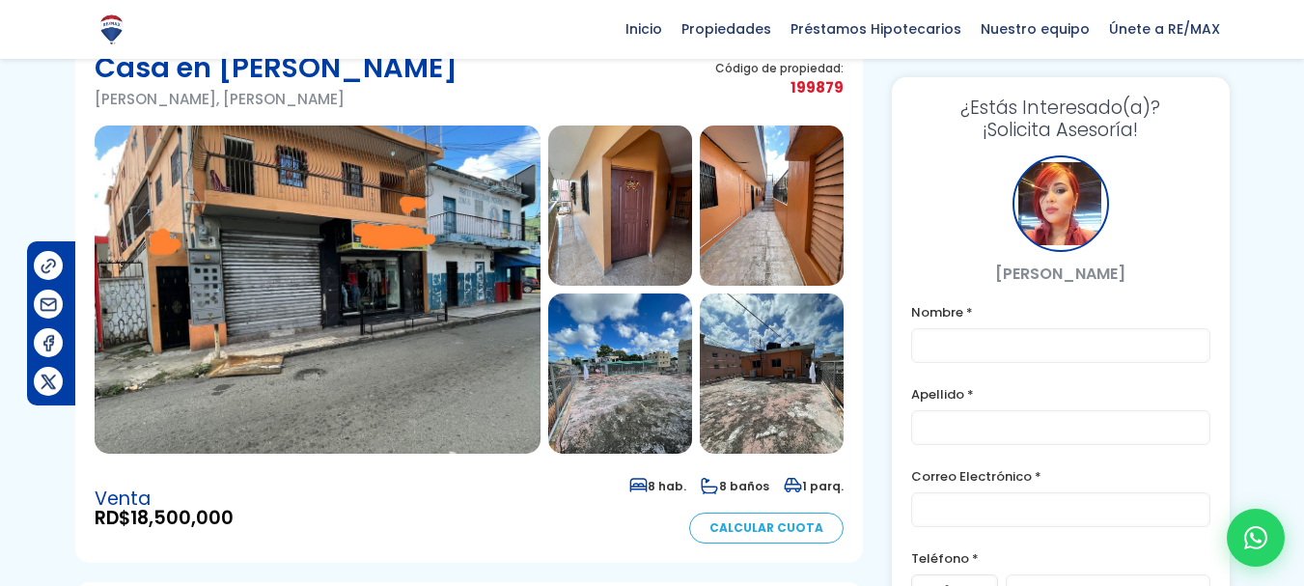
click at [296, 220] on img at bounding box center [318, 290] width 446 height 328
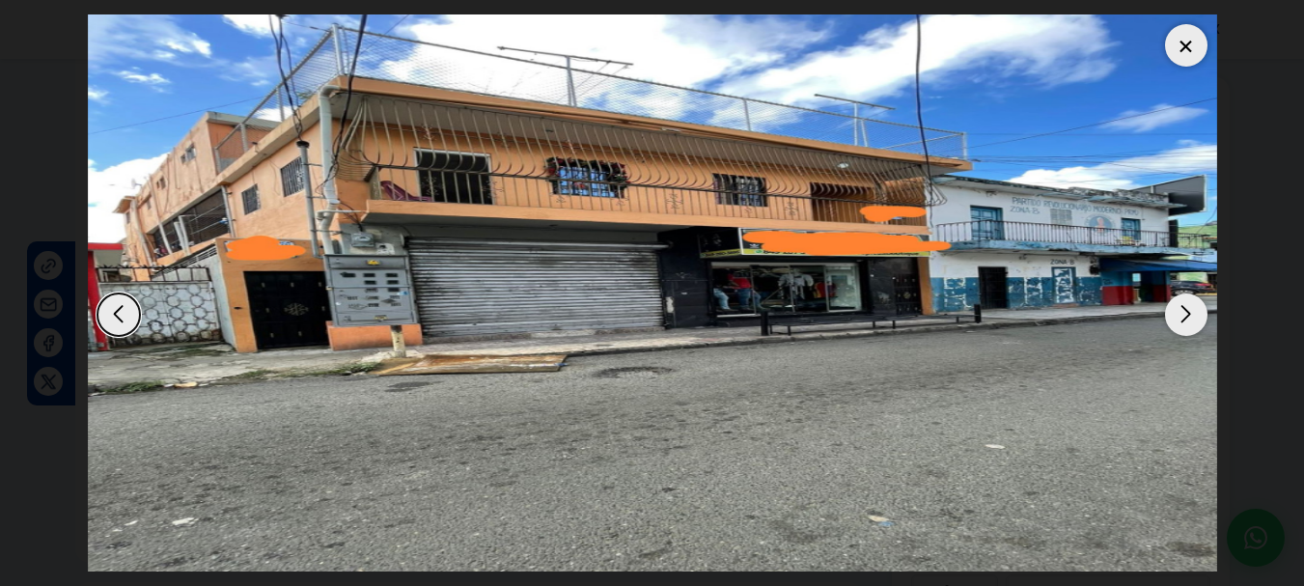
click at [711, 247] on img "1 / 7" at bounding box center [653, 292] width 1130 height 557
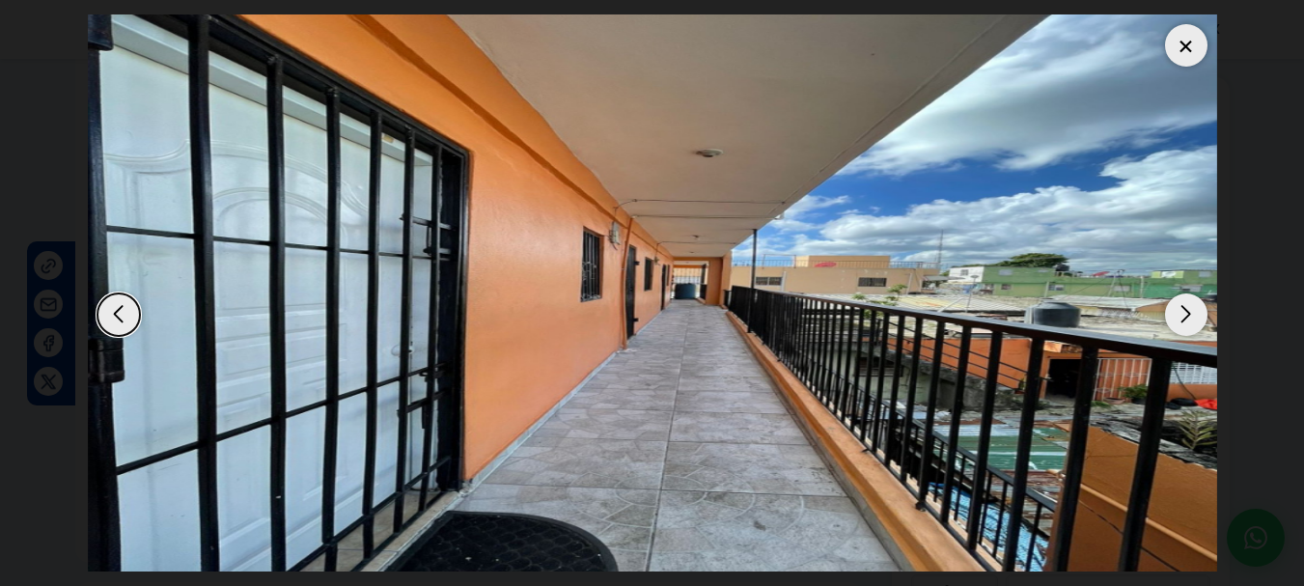
click at [711, 247] on img "7 / 7" at bounding box center [653, 292] width 1130 height 557
click at [1184, 306] on div "Next slide" at bounding box center [1186, 315] width 42 height 42
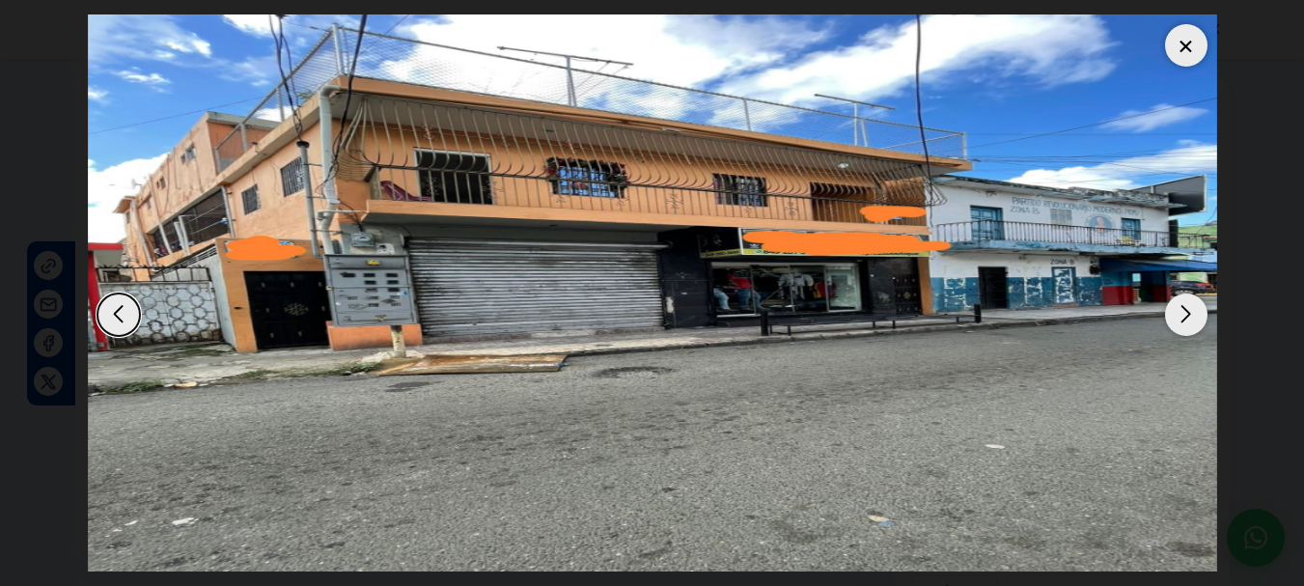
click at [1180, 51] on div at bounding box center [1186, 45] width 42 height 42
